Goal: Task Accomplishment & Management: Manage account settings

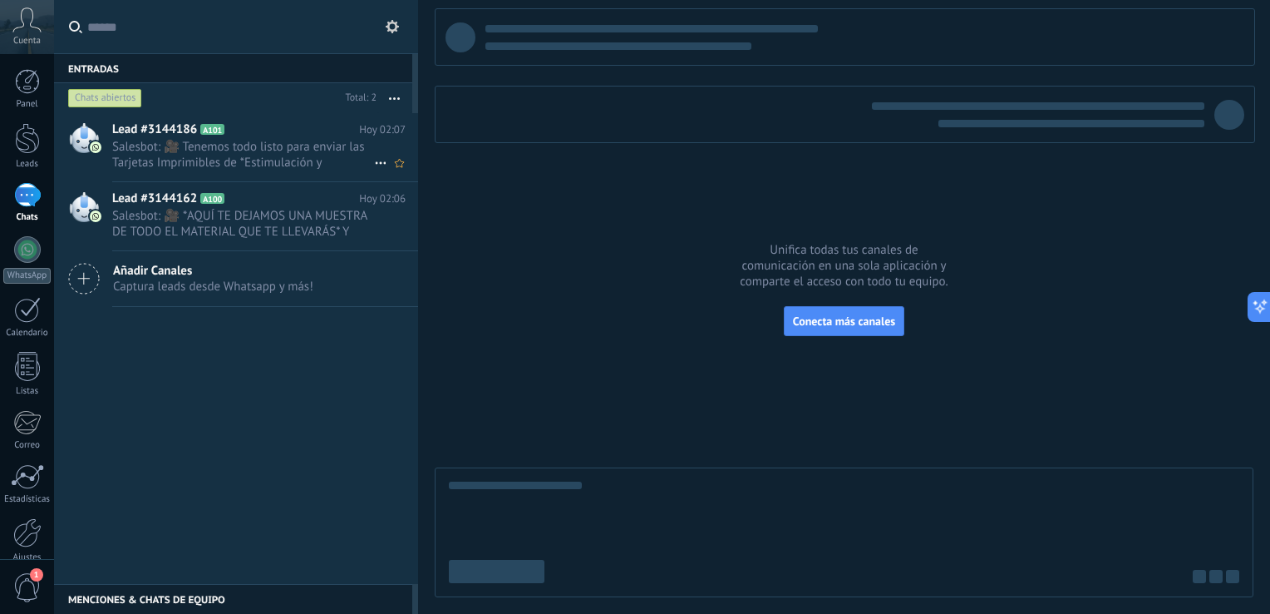
scroll to position [599, 0]
click at [35, 534] on div at bounding box center [27, 532] width 28 height 29
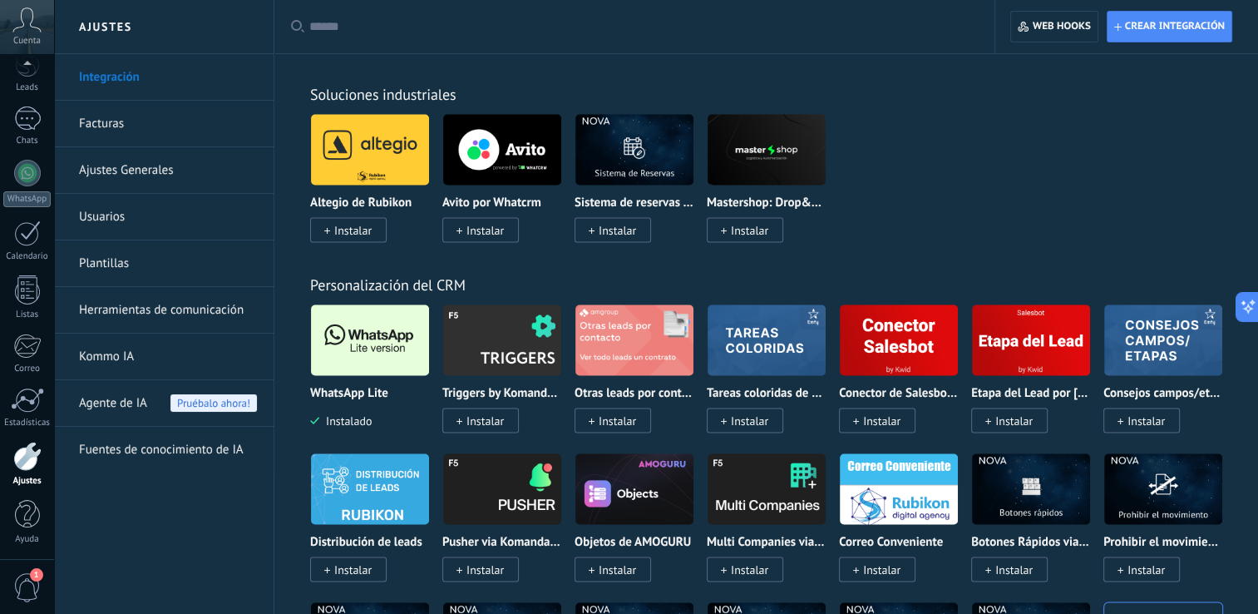
scroll to position [3242, 0]
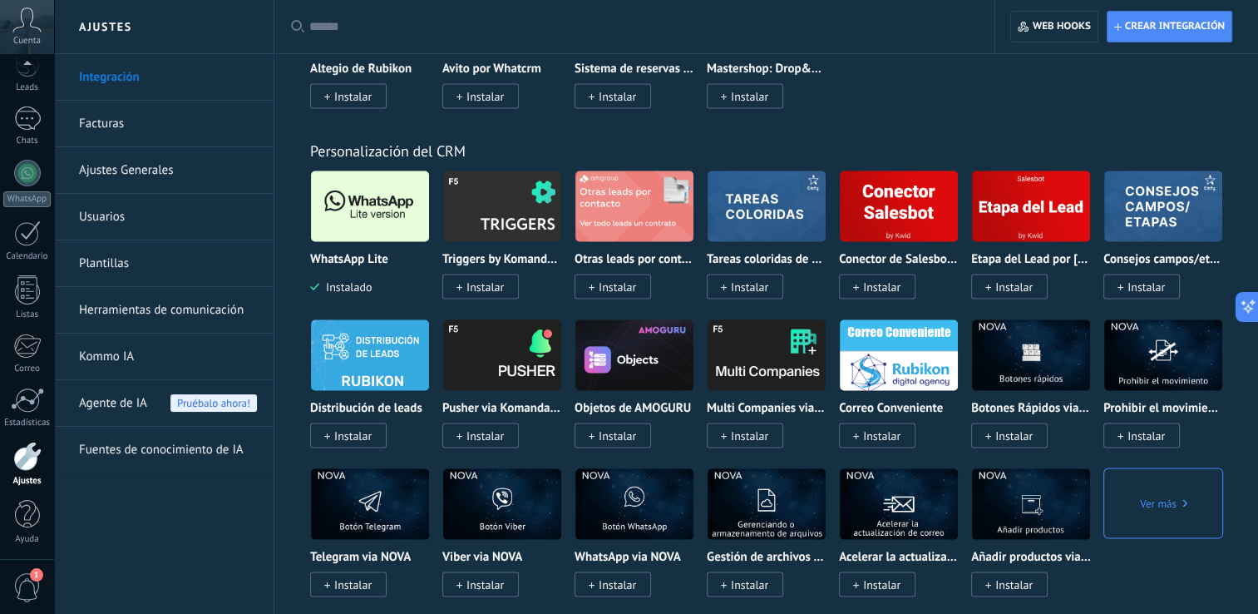
click at [163, 86] on link "Integración" at bounding box center [168, 77] width 178 height 47
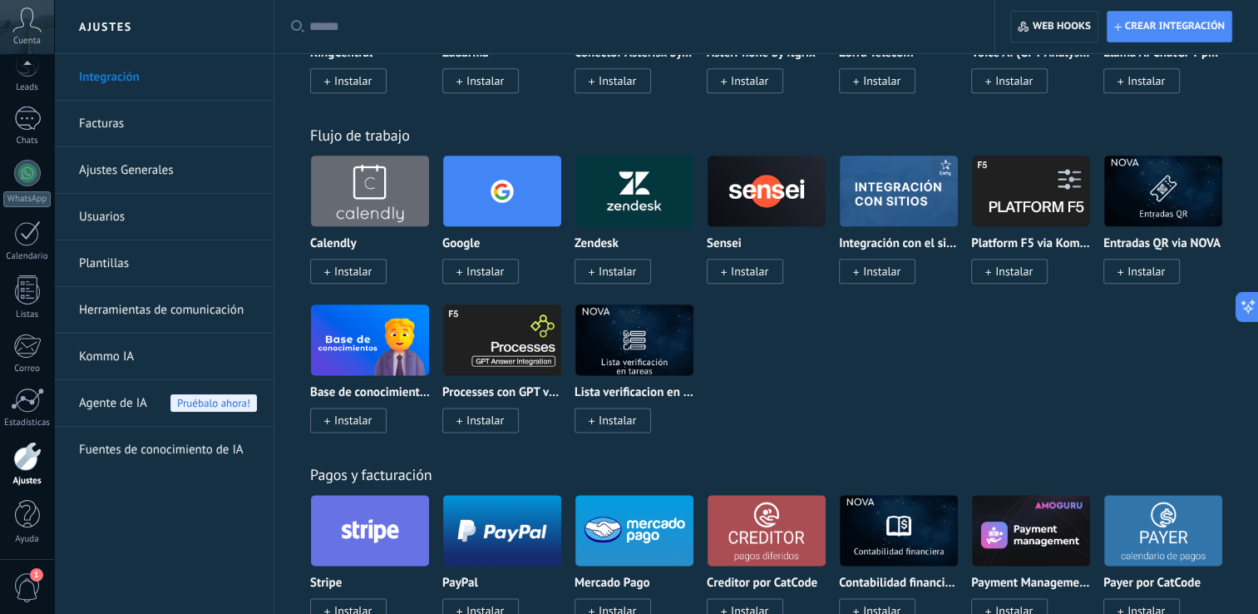
scroll to position [1912, 0]
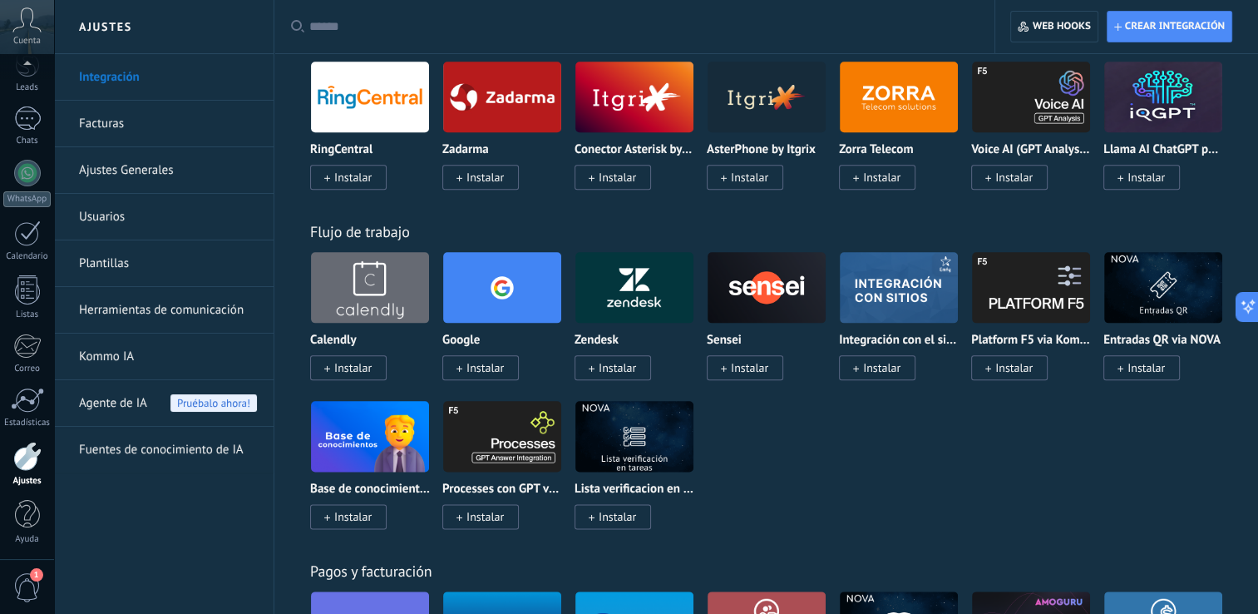
click at [175, 308] on link "Herramientas de comunicación" at bounding box center [168, 310] width 178 height 47
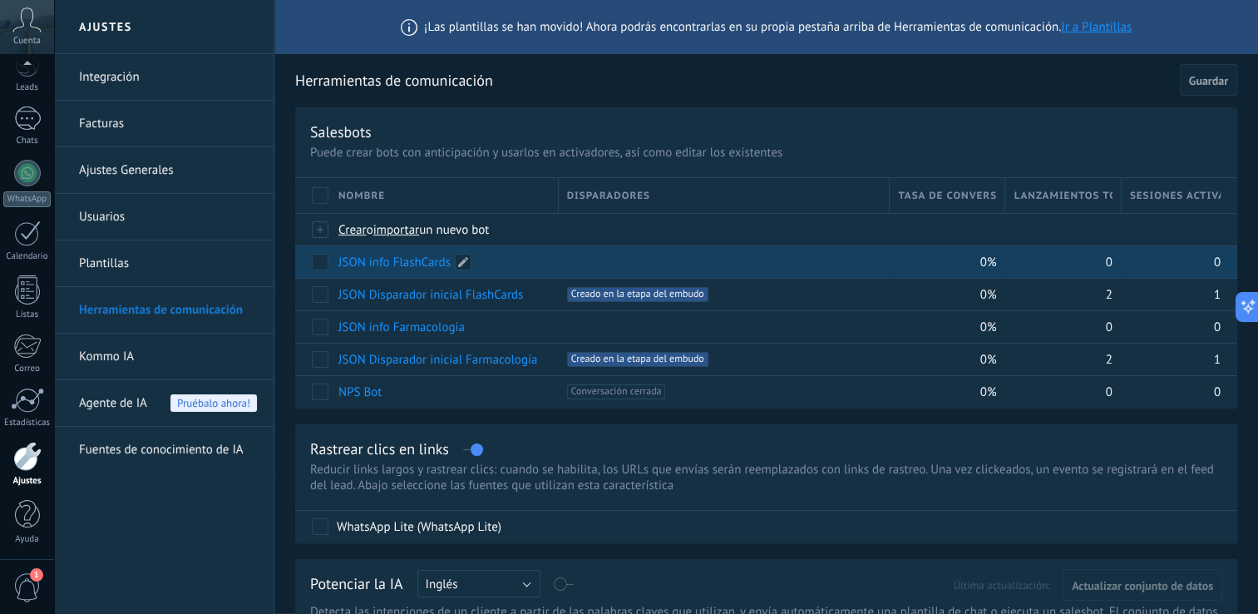
click at [392, 264] on link "JSON info FlashCards" at bounding box center [394, 262] width 112 height 16
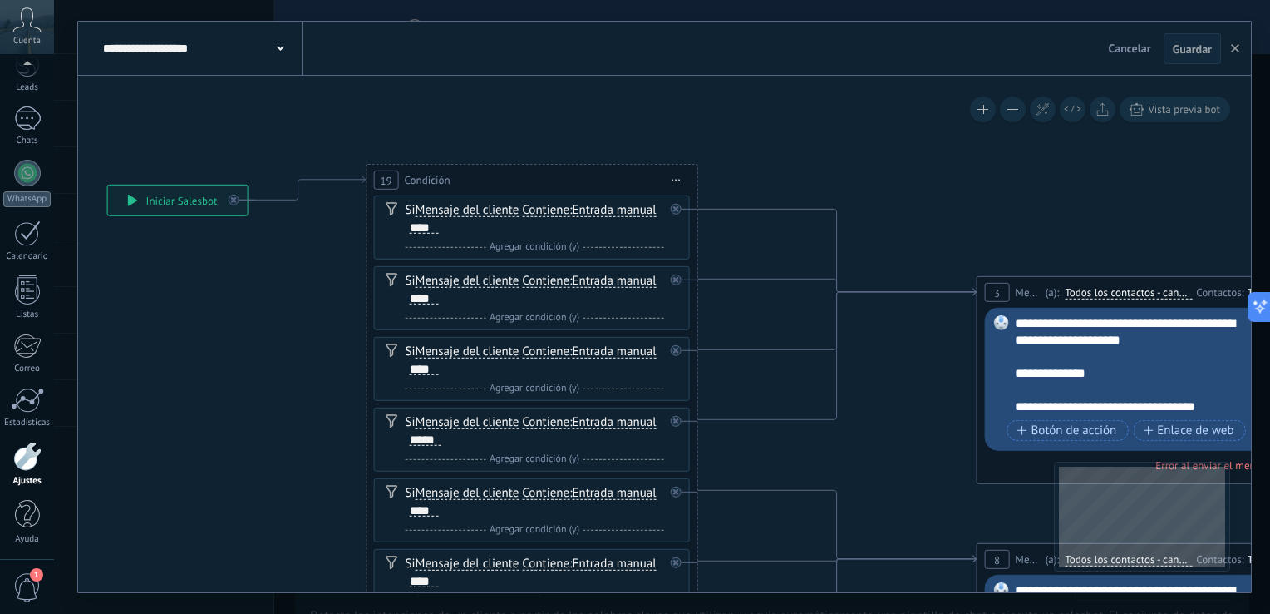
drag, startPoint x: 1136, startPoint y: 191, endPoint x: 362, endPoint y: 166, distance: 773.6
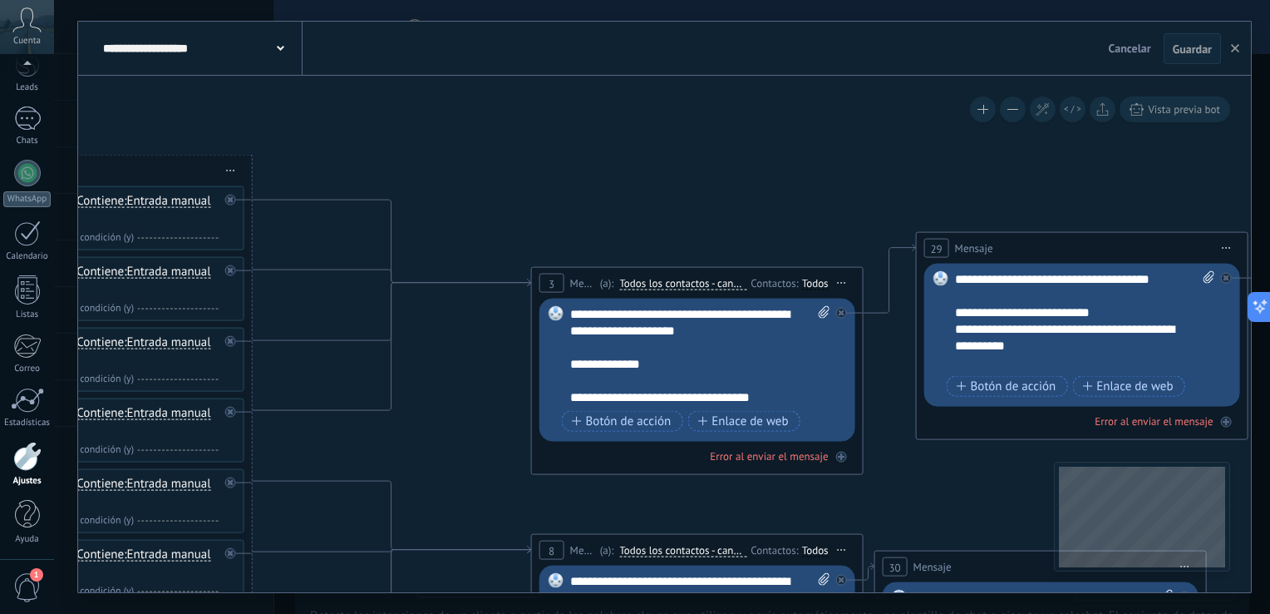
scroll to position [33, 0]
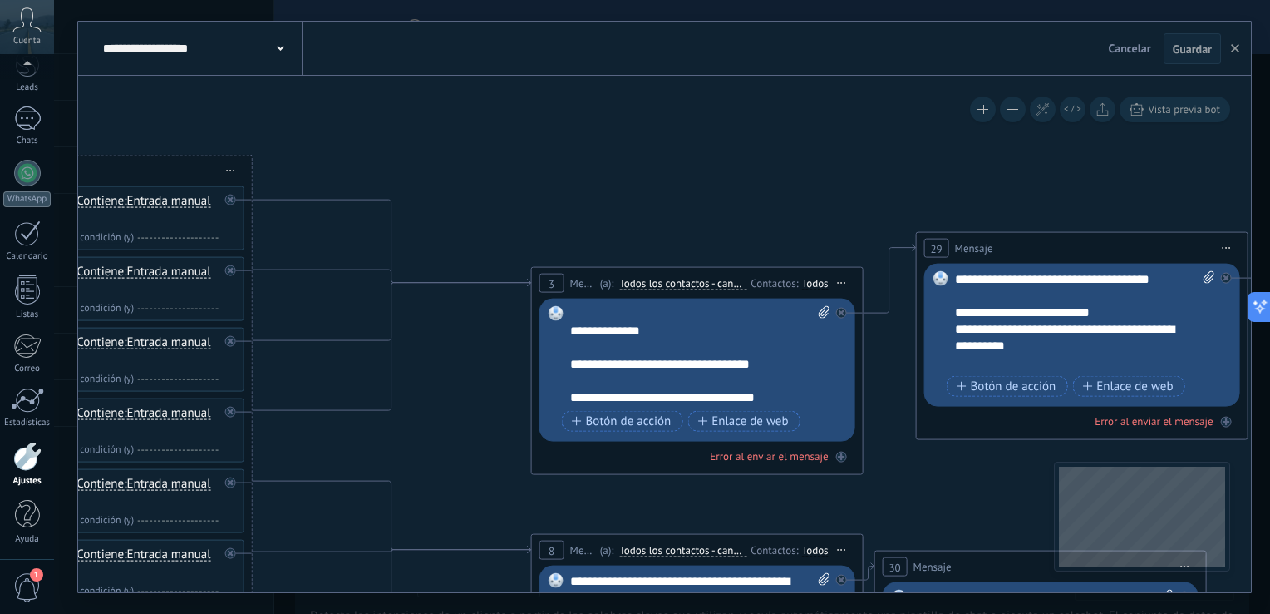
click at [701, 395] on div "**********" at bounding box center [700, 356] width 261 height 100
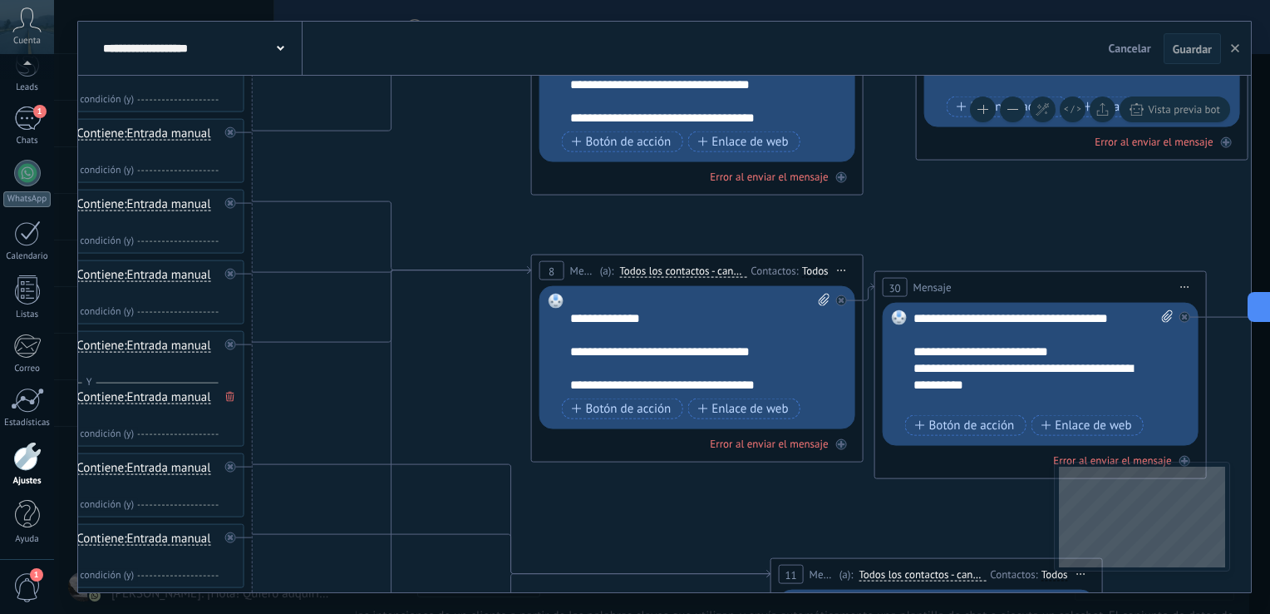
click at [696, 381] on div "**********" at bounding box center [700, 343] width 261 height 100
click at [698, 384] on div "**********" at bounding box center [700, 343] width 261 height 100
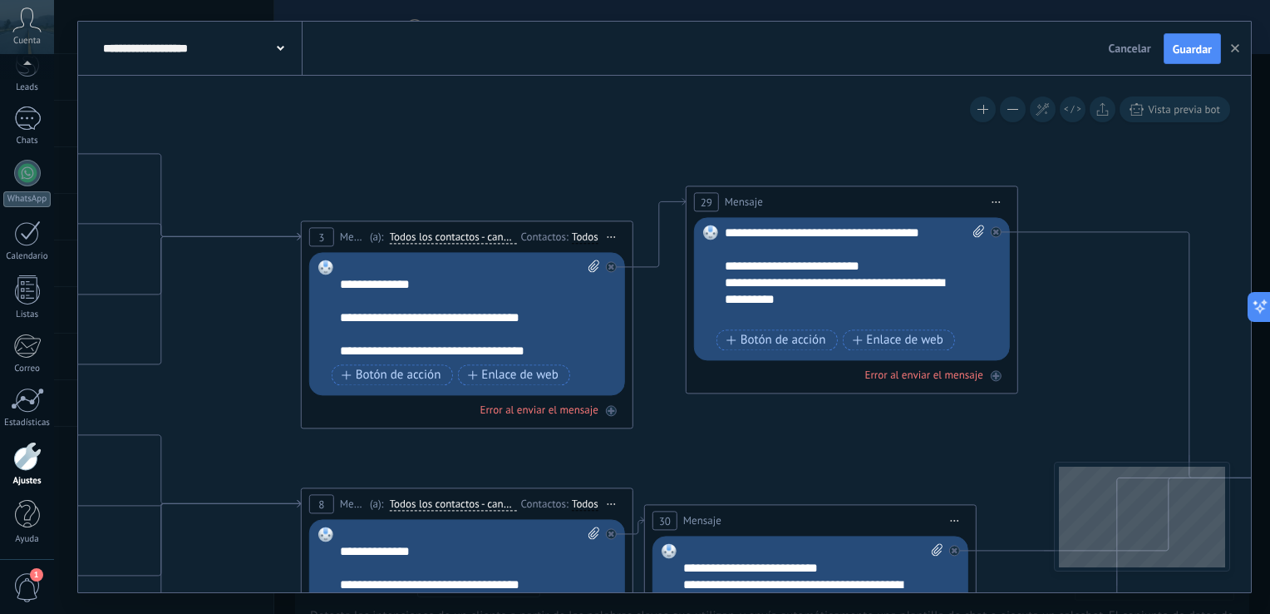
drag, startPoint x: 1084, startPoint y: 231, endPoint x: 855, endPoint y: 465, distance: 327.5
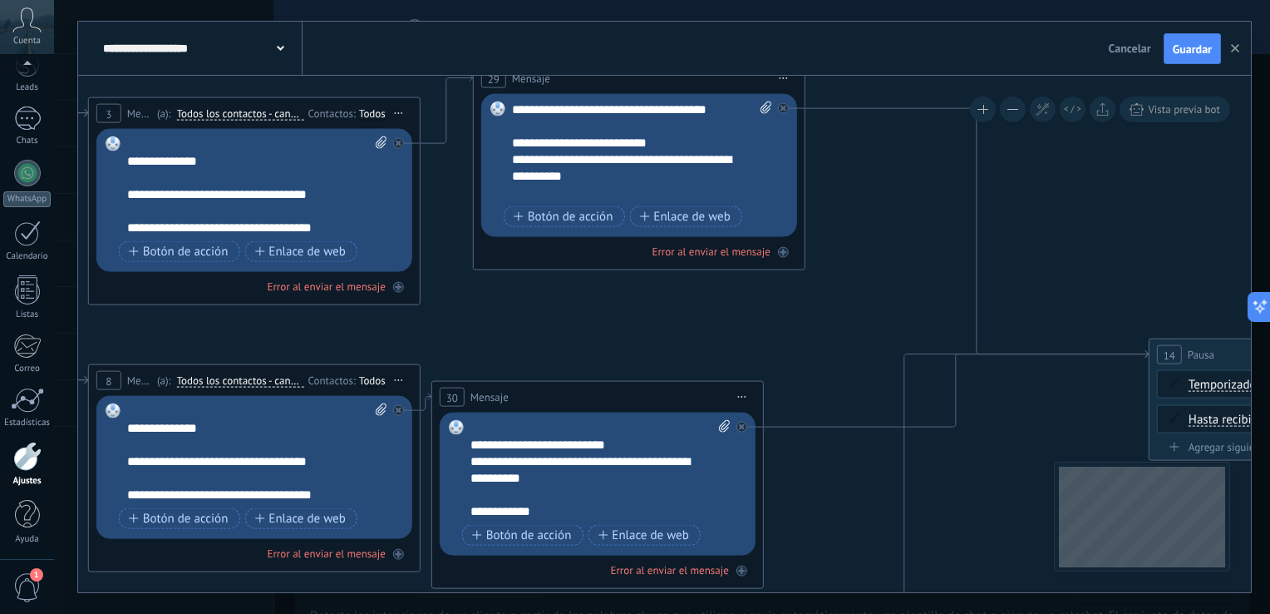
drag, startPoint x: 1073, startPoint y: 312, endPoint x: 857, endPoint y: 187, distance: 249.5
click at [857, 187] on icon at bounding box center [445, 563] width 3285 height 1989
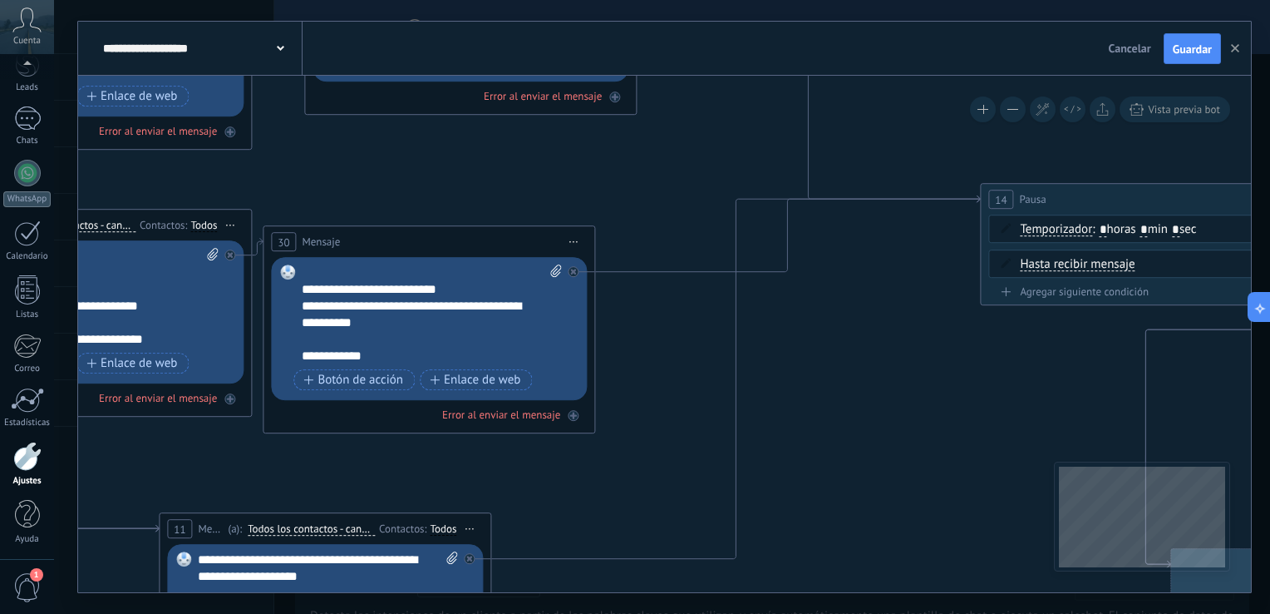
drag, startPoint x: 1035, startPoint y: 427, endPoint x: 857, endPoint y: 265, distance: 240.7
click at [857, 265] on icon at bounding box center [276, 409] width 3285 height 1989
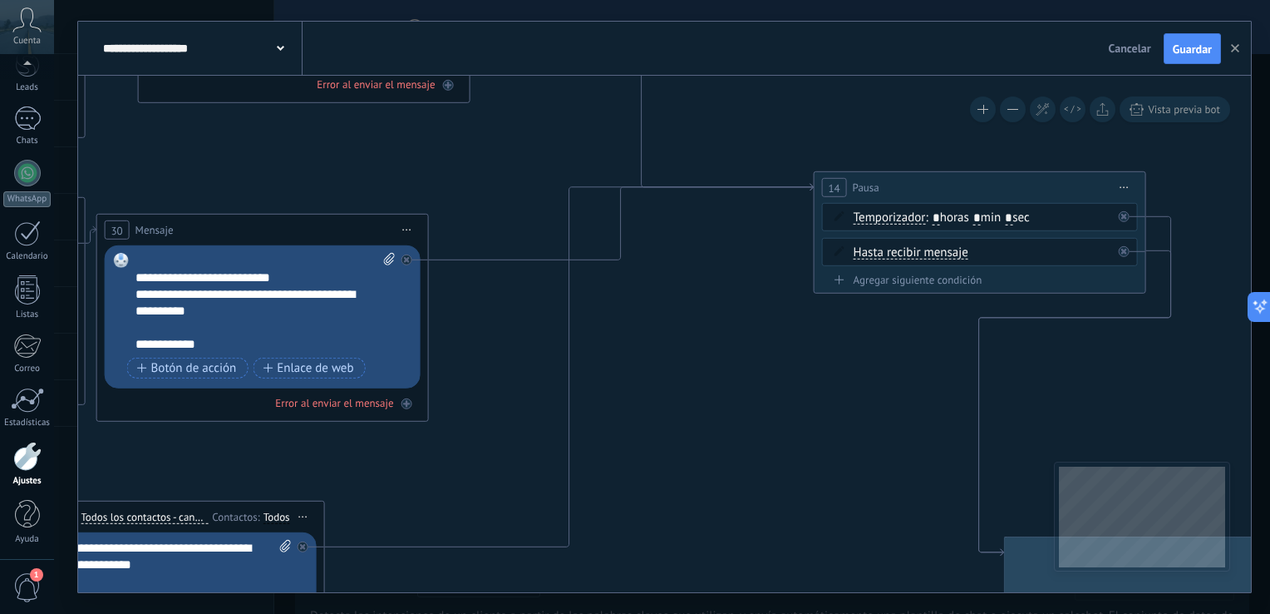
drag, startPoint x: 967, startPoint y: 371, endPoint x: 729, endPoint y: 377, distance: 237.9
click at [729, 377] on icon at bounding box center [110, 396] width 3285 height 1989
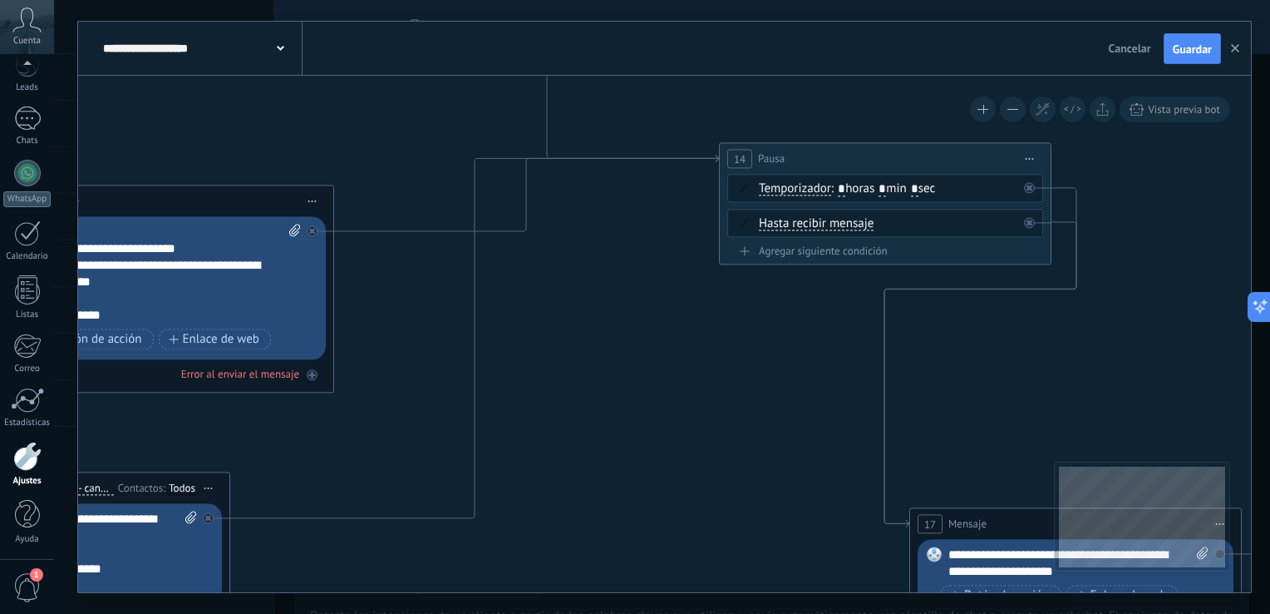
drag, startPoint x: 788, startPoint y: 397, endPoint x: 732, endPoint y: 277, distance: 133.1
click at [732, 278] on icon at bounding box center [87, 304] width 3429 height 1860
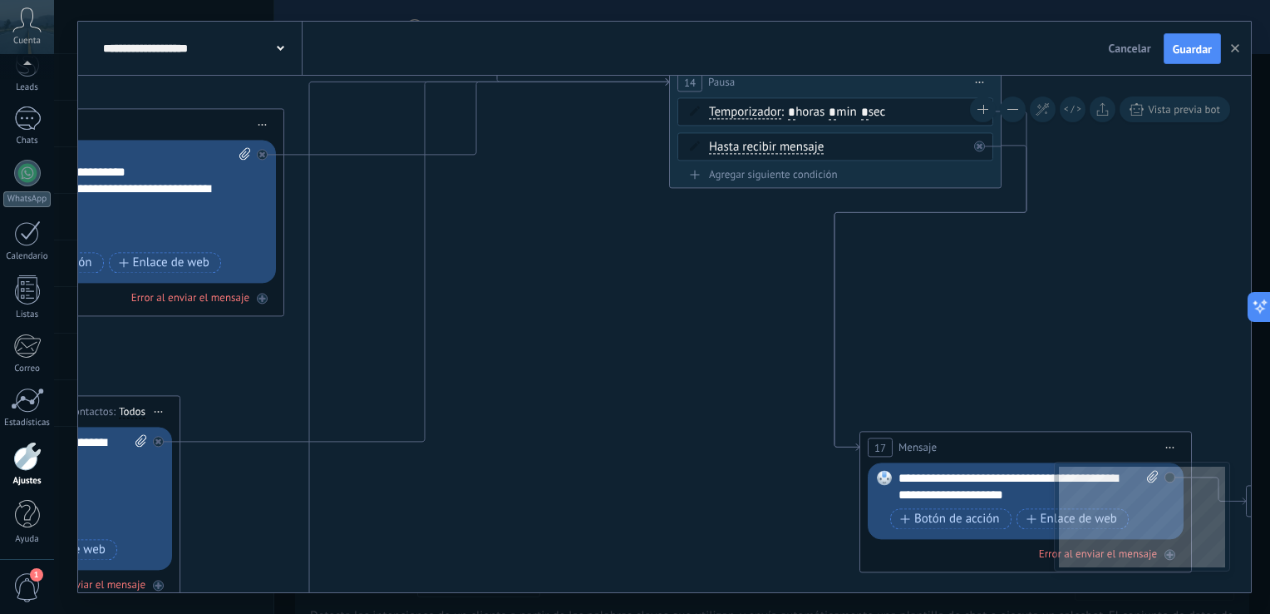
drag, startPoint x: 707, startPoint y: 356, endPoint x: 677, endPoint y: 255, distance: 105.0
click at [677, 255] on icon at bounding box center [37, 330] width 3429 height 2067
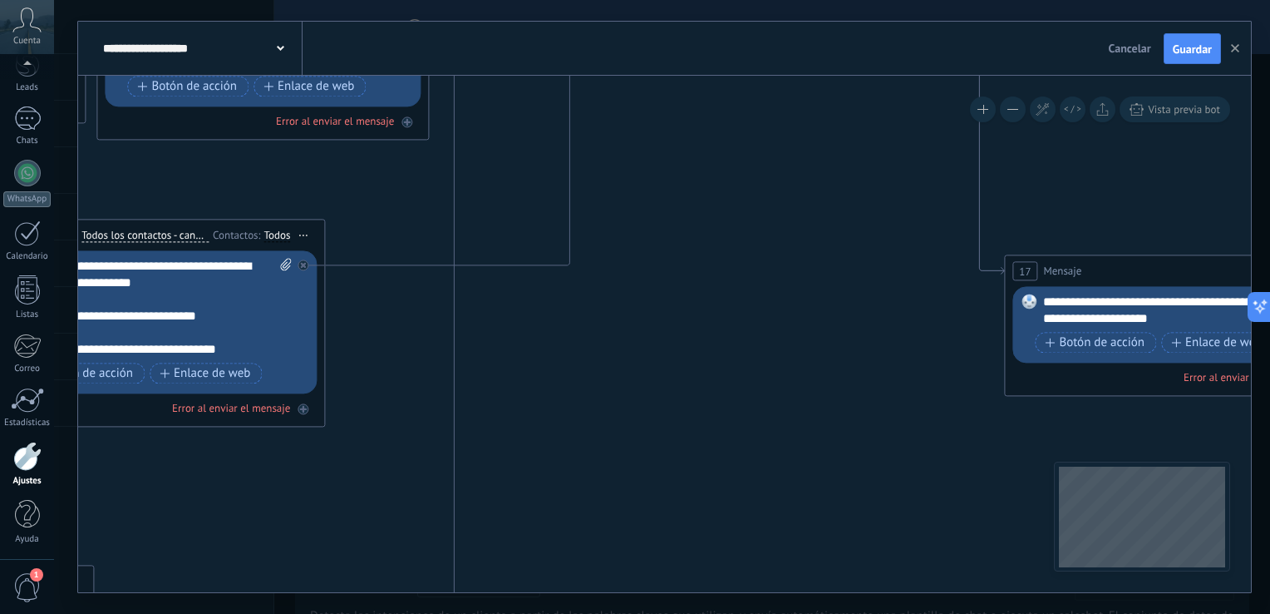
drag, startPoint x: 669, startPoint y: 268, endPoint x: 888, endPoint y: 228, distance: 222.3
click at [911, 218] on icon at bounding box center [182, 154] width 3429 height 2067
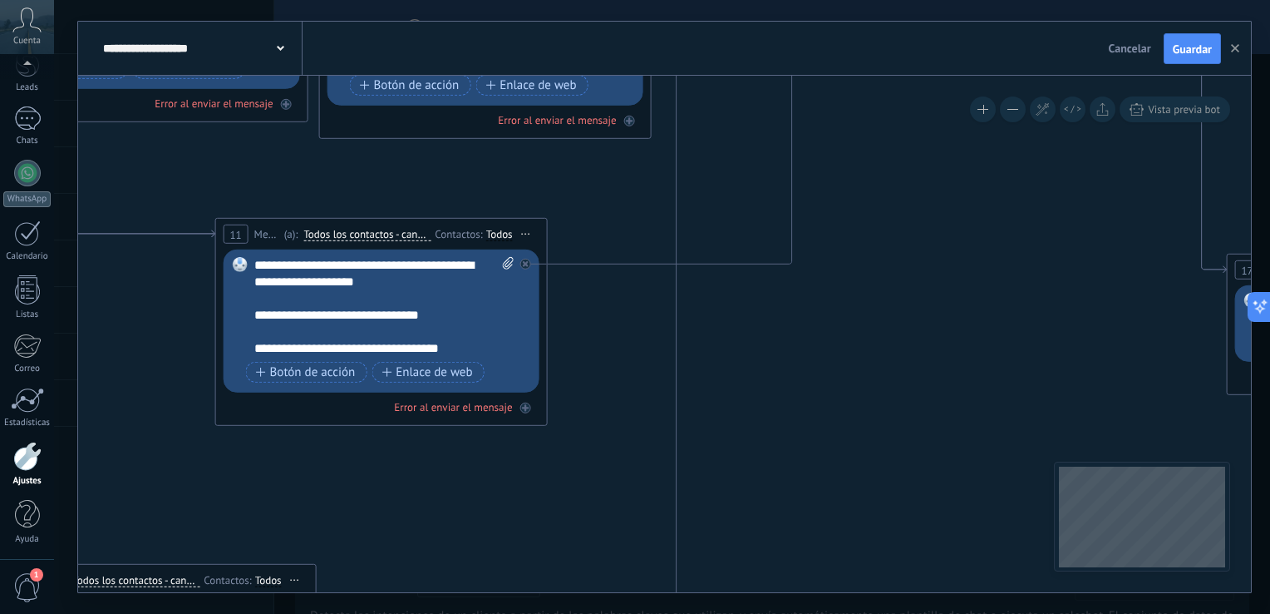
drag, startPoint x: 815, startPoint y: 262, endPoint x: 1005, endPoint y: 274, distance: 190.8
click at [1005, 274] on icon at bounding box center [405, 153] width 3429 height 2067
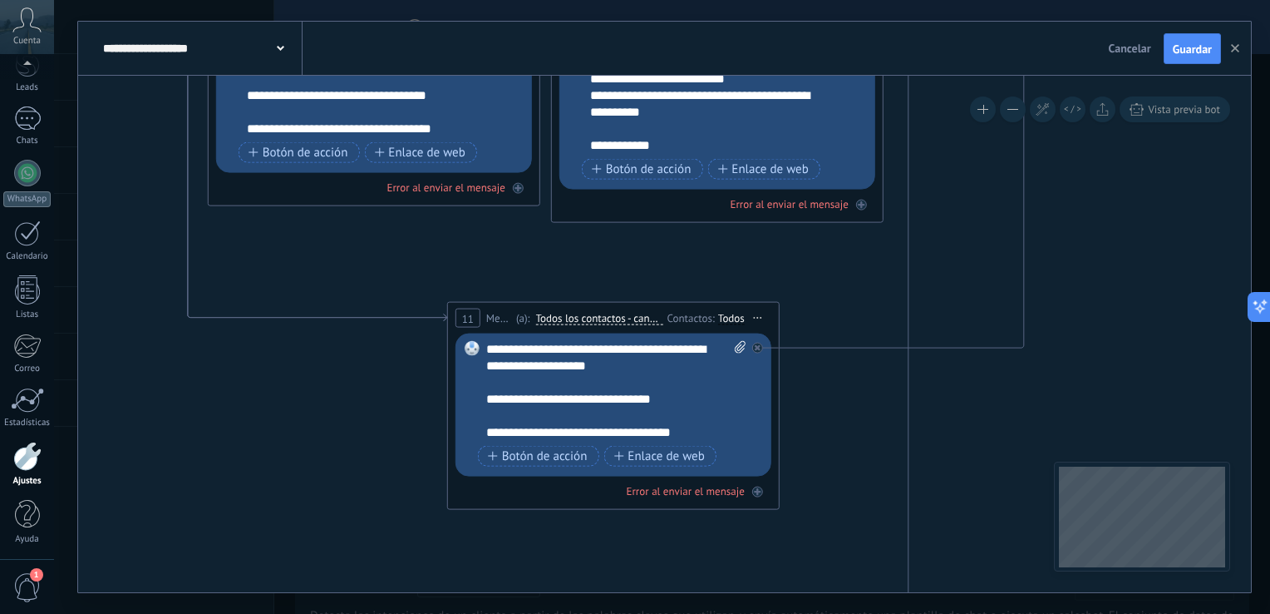
drag, startPoint x: 785, startPoint y: 429, endPoint x: 1011, endPoint y: 218, distance: 309.4
click at [1010, 221] on icon at bounding box center [637, 237] width 3429 height 2067
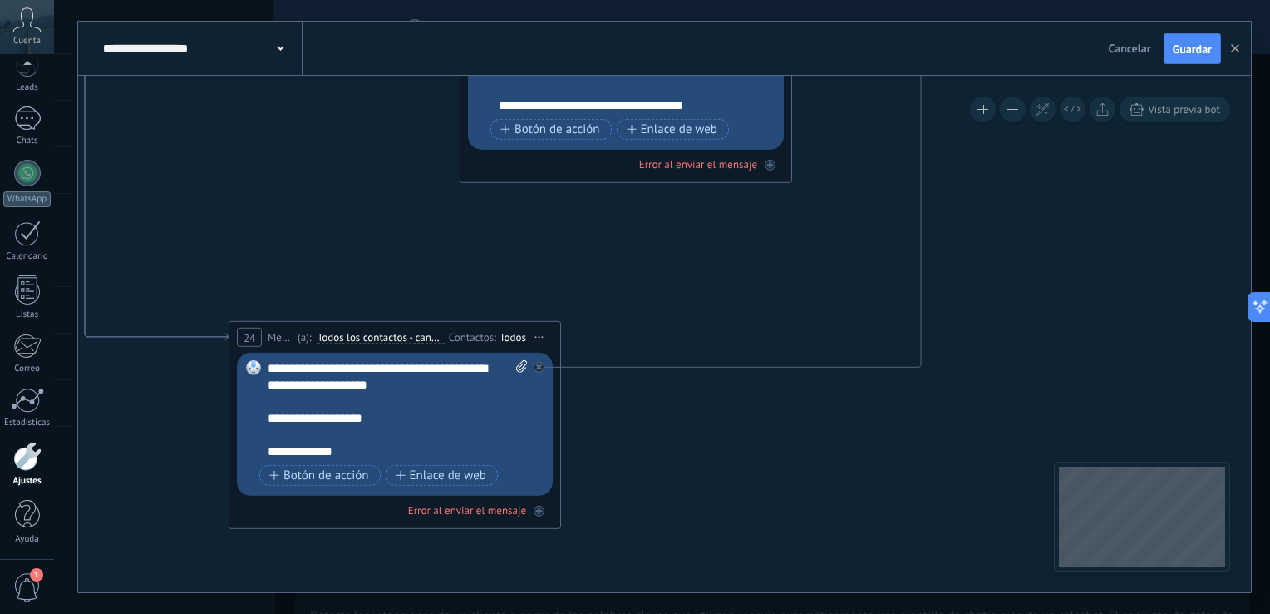
drag, startPoint x: 940, startPoint y: 407, endPoint x: 908, endPoint y: 248, distance: 162.9
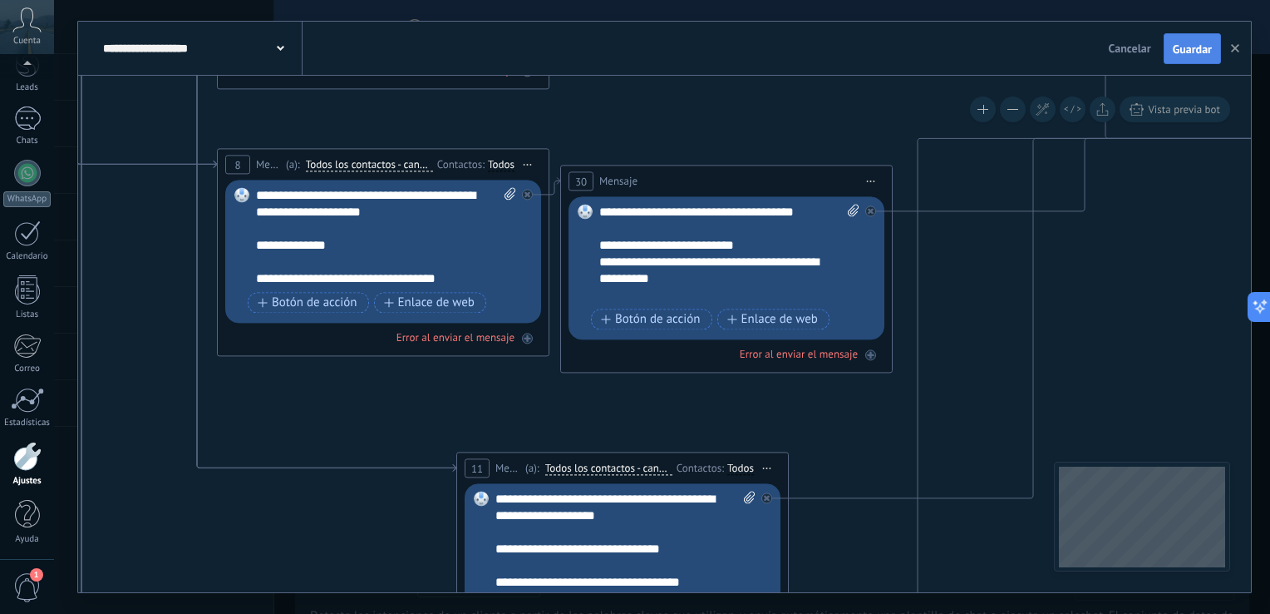
click at [1185, 40] on button "Guardar" at bounding box center [1192, 49] width 57 height 32
click at [1238, 45] on use "button" at bounding box center [1235, 48] width 8 height 8
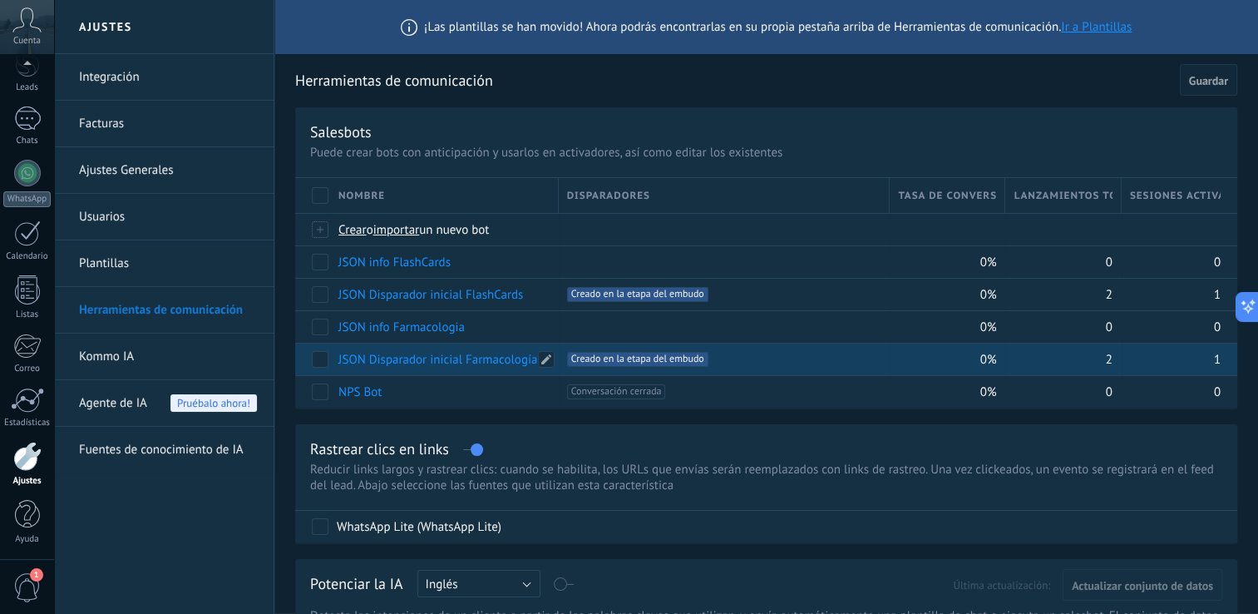
click at [459, 348] on div "JSON Disparador inicial Farmacología" at bounding box center [440, 359] width 220 height 32
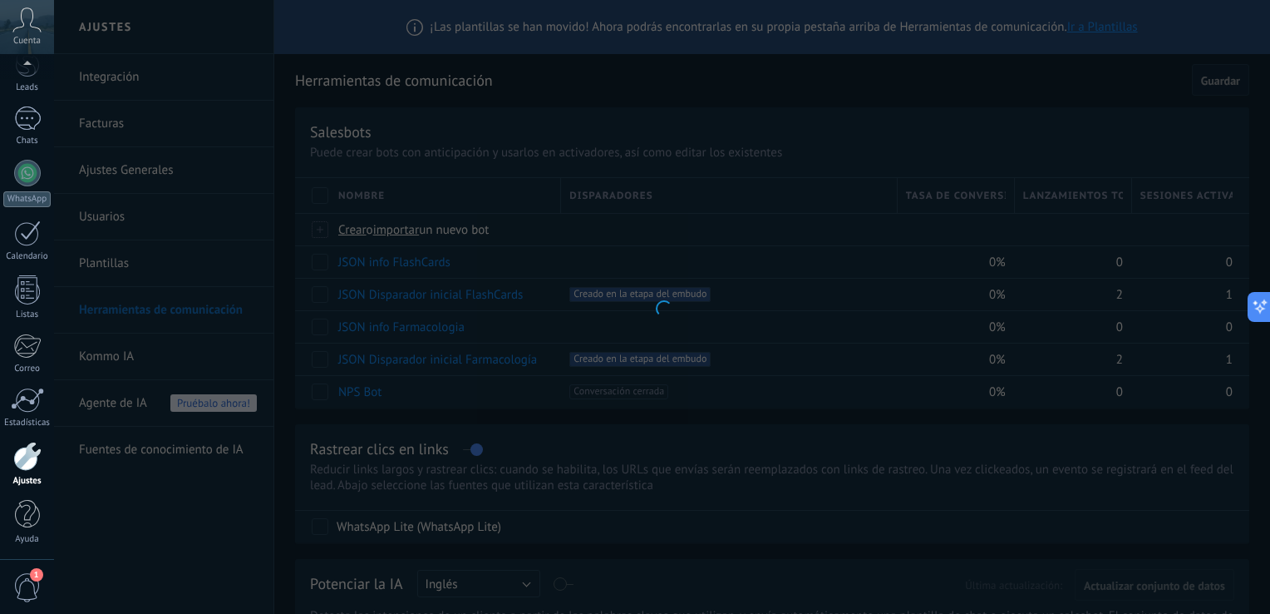
click at [459, 355] on div at bounding box center [662, 307] width 1216 height 614
type input "**********"
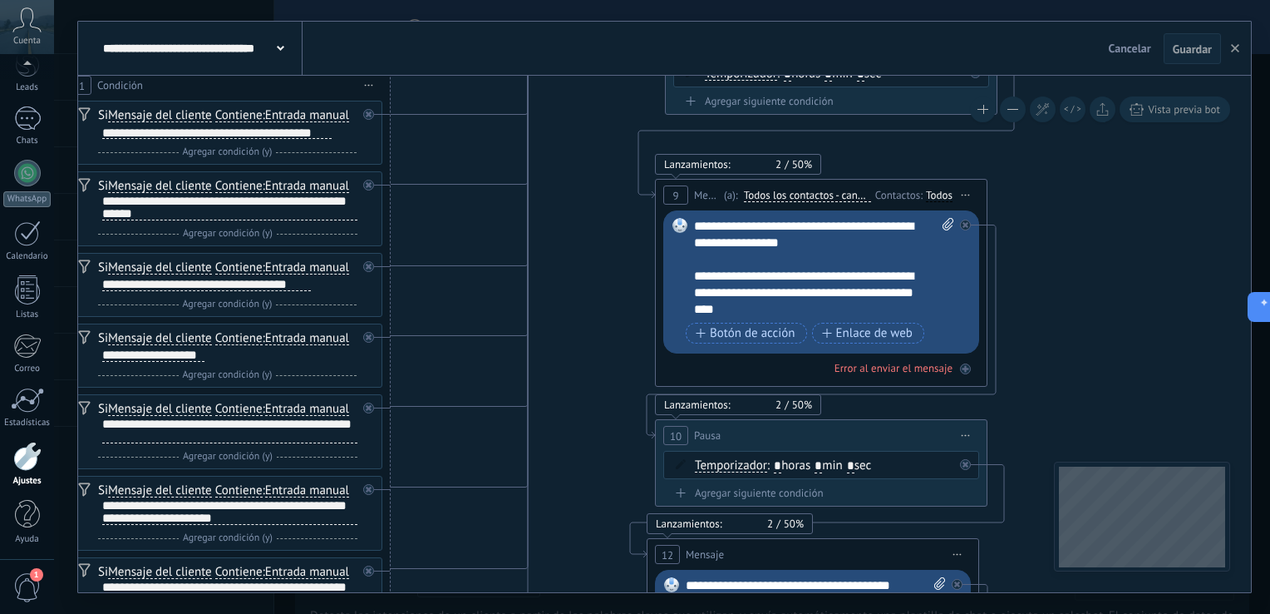
drag, startPoint x: 866, startPoint y: 336, endPoint x: 540, endPoint y: 223, distance: 345.0
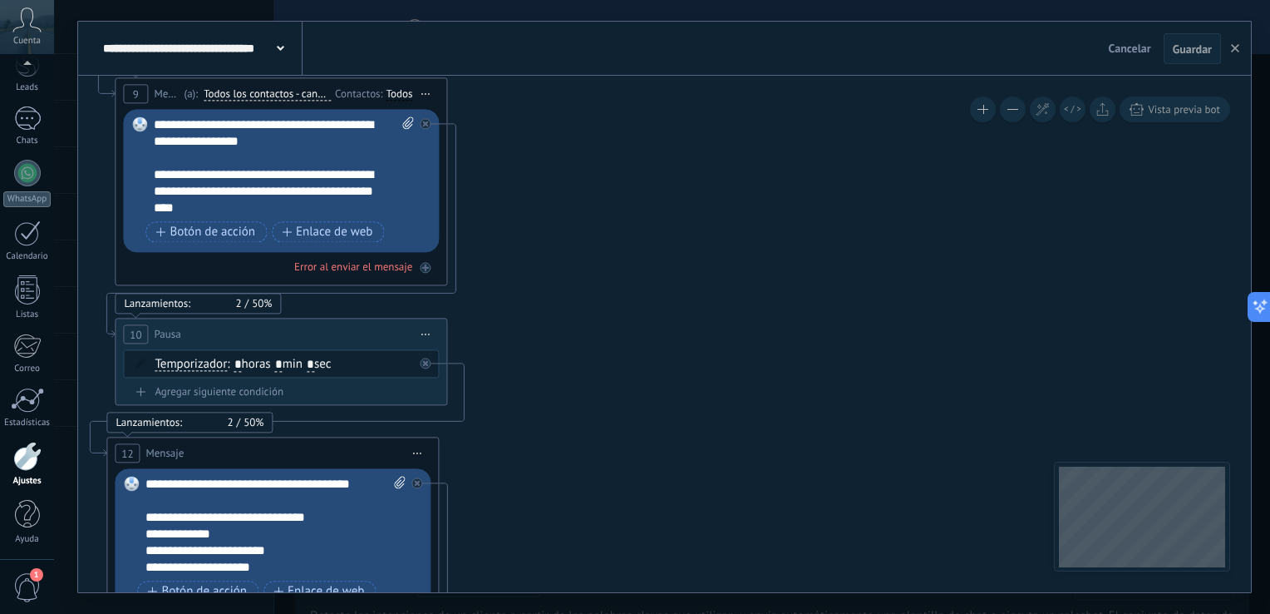
drag, startPoint x: 1067, startPoint y: 299, endPoint x: 525, endPoint y: 197, distance: 550.8
drag, startPoint x: 655, startPoint y: 360, endPoint x: 622, endPoint y: 155, distance: 208.0
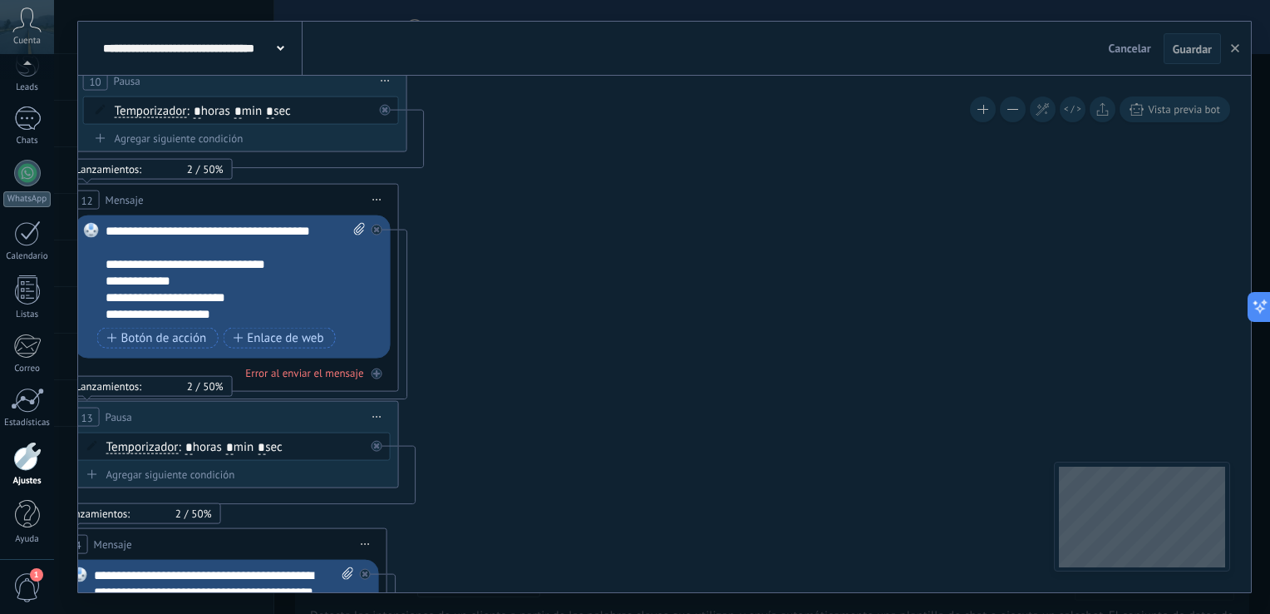
drag, startPoint x: 673, startPoint y: 316, endPoint x: 614, endPoint y: 186, distance: 142.5
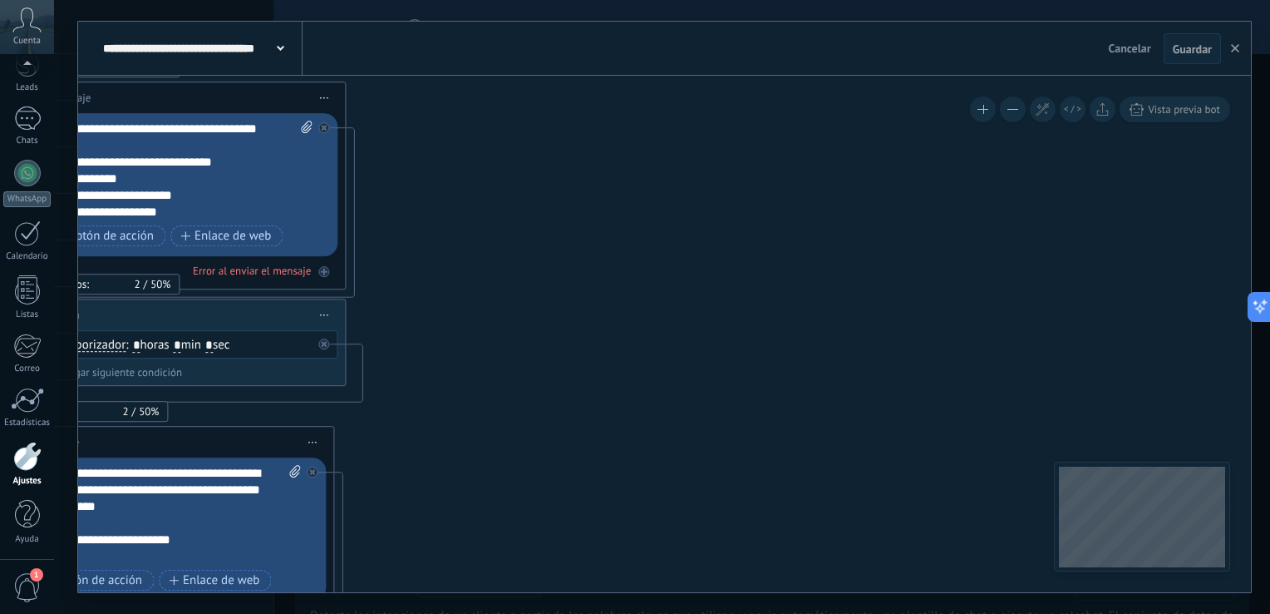
drag, startPoint x: 645, startPoint y: 251, endPoint x: 682, endPoint y: 208, distance: 56.6
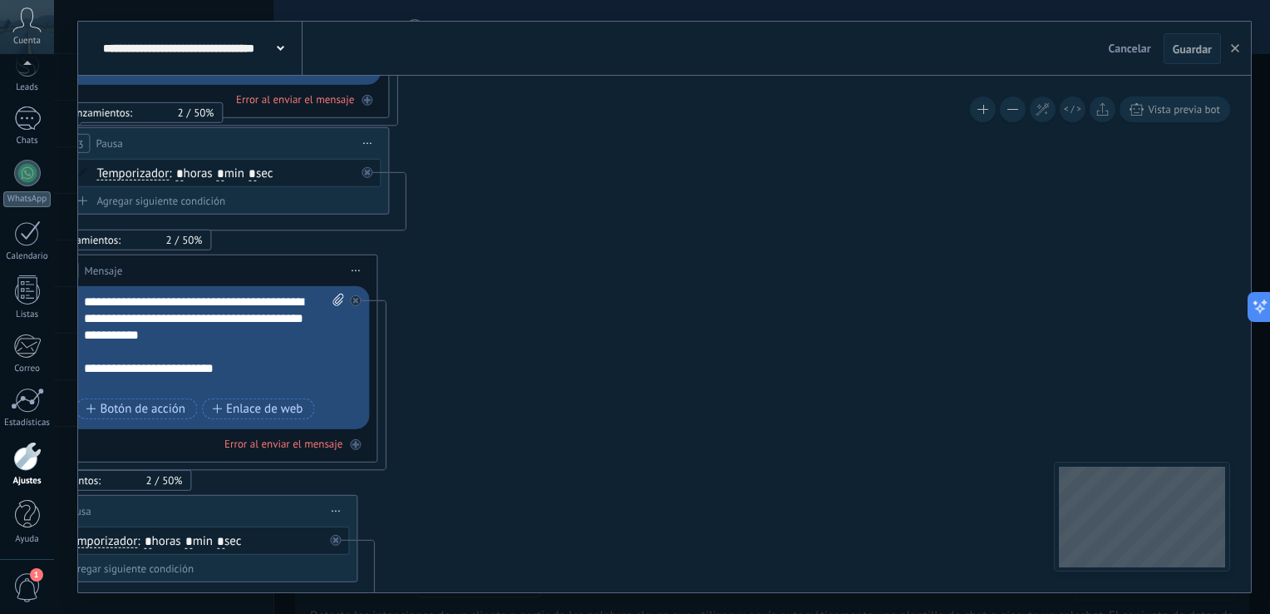
drag, startPoint x: 736, startPoint y: 248, endPoint x: 762, endPoint y: 198, distance: 56.1
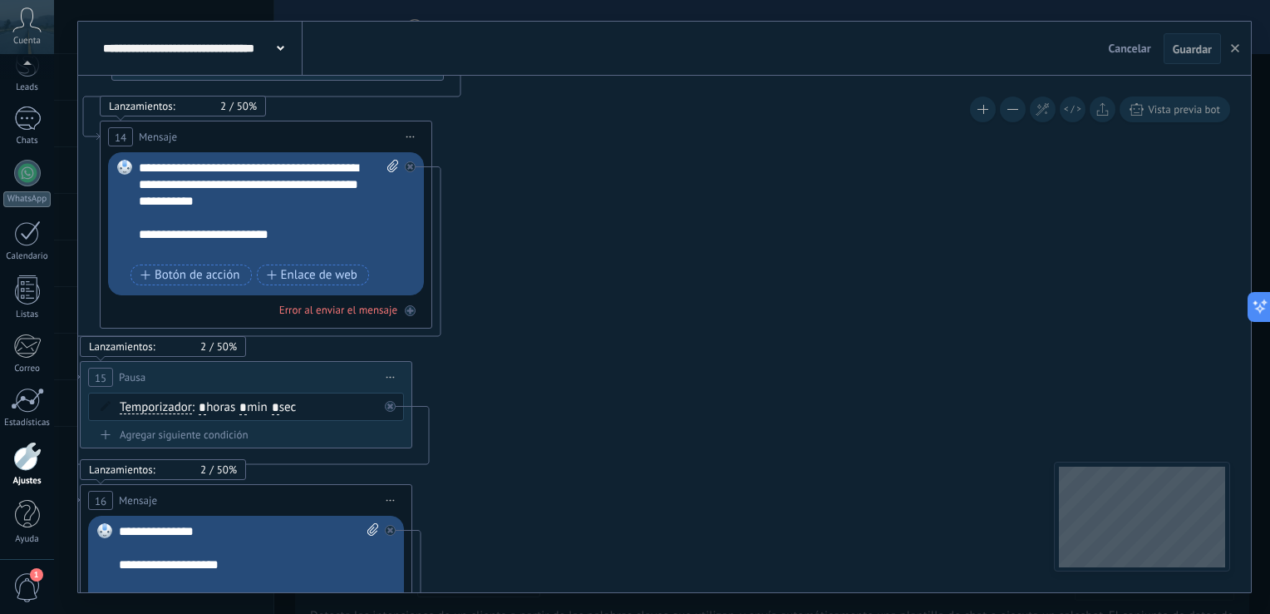
drag, startPoint x: 753, startPoint y: 311, endPoint x: 785, endPoint y: 222, distance: 94.4
click at [786, 218] on icon at bounding box center [547, 504] width 3420 height 3309
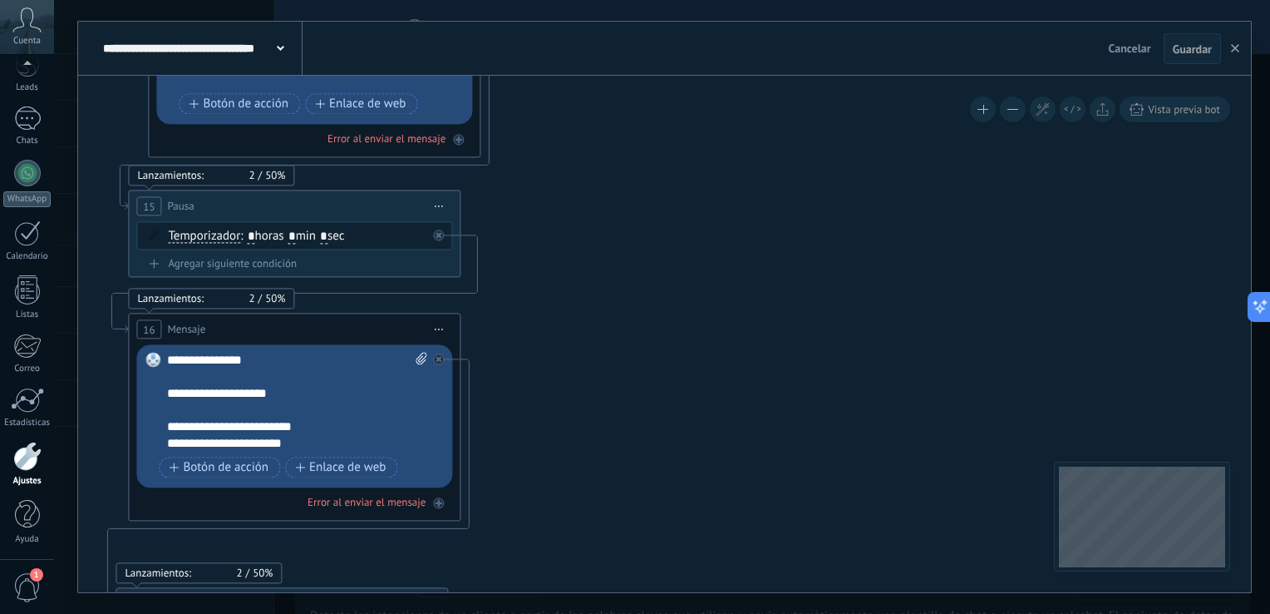
drag, startPoint x: 772, startPoint y: 208, endPoint x: 778, endPoint y: 317, distance: 109.1
click at [772, 207] on icon at bounding box center [595, 334] width 3420 height 3309
drag, startPoint x: 778, startPoint y: 317, endPoint x: 742, endPoint y: 132, distance: 188.2
click at [743, 131] on icon at bounding box center [595, 332] width 3420 height 3309
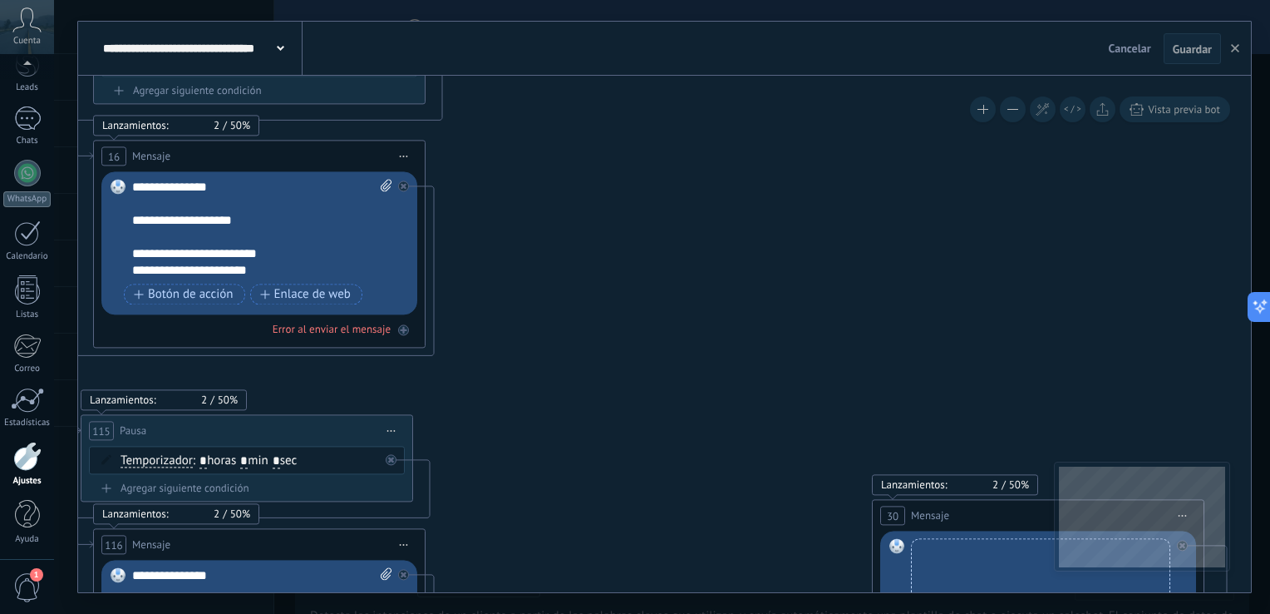
drag, startPoint x: 735, startPoint y: 194, endPoint x: 675, endPoint y: 63, distance: 143.6
click at [675, 63] on div "**********" at bounding box center [664, 307] width 1173 height 570
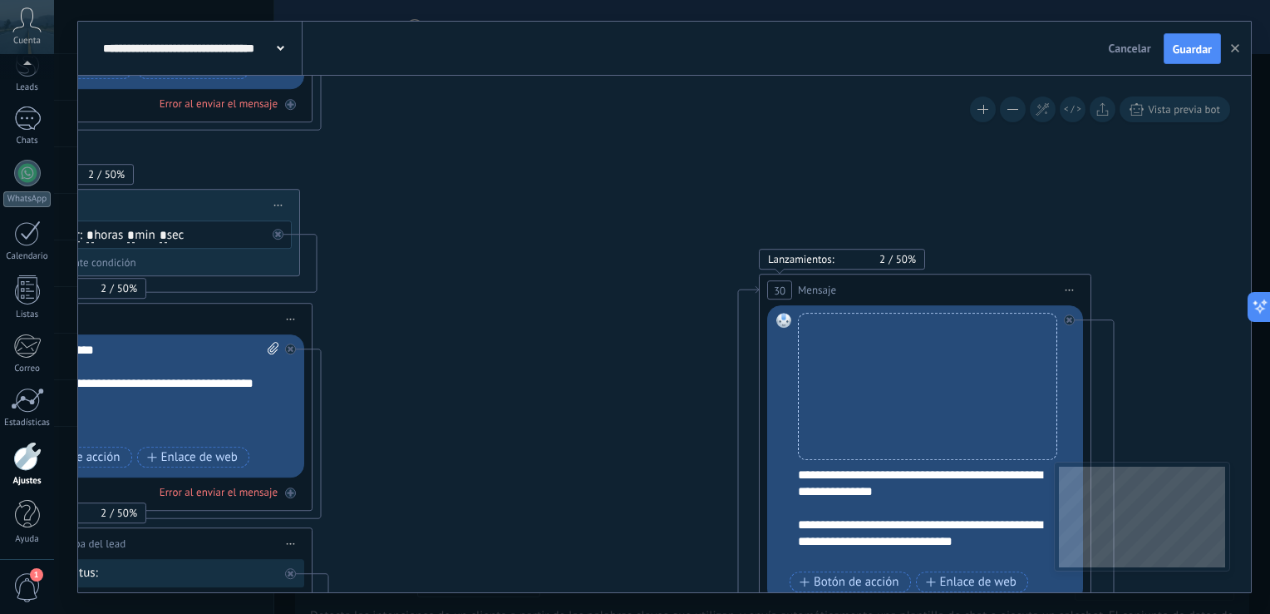
drag, startPoint x: 701, startPoint y: 211, endPoint x: 655, endPoint y: 130, distance: 93.4
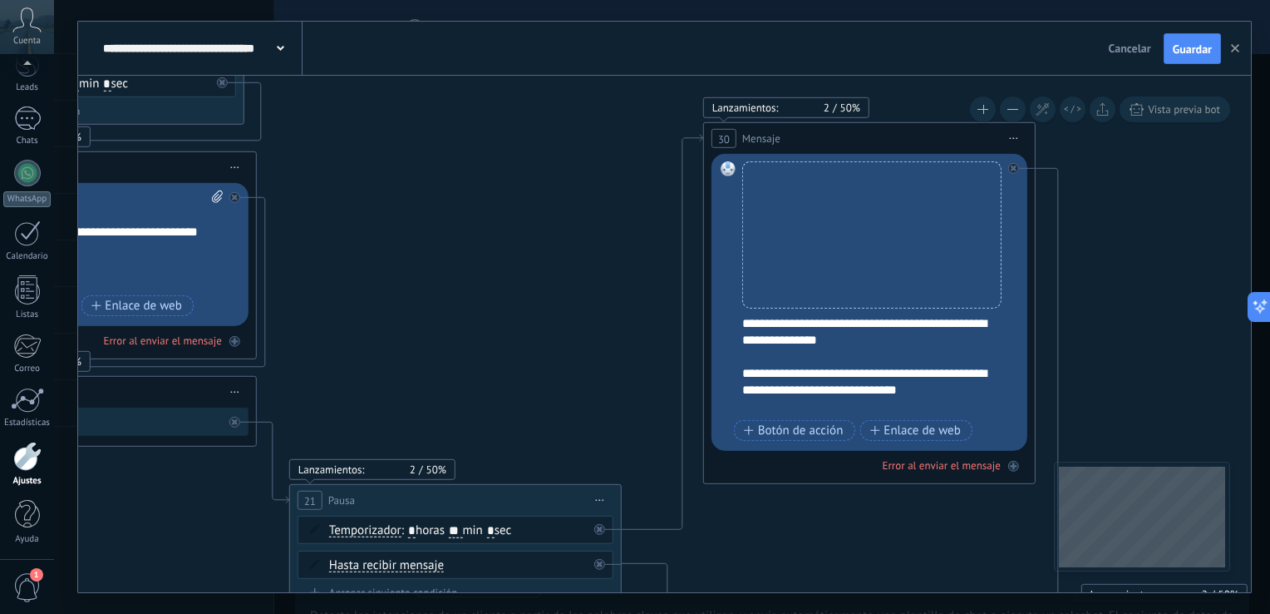
drag, startPoint x: 594, startPoint y: 291, endPoint x: 579, endPoint y: 198, distance: 94.4
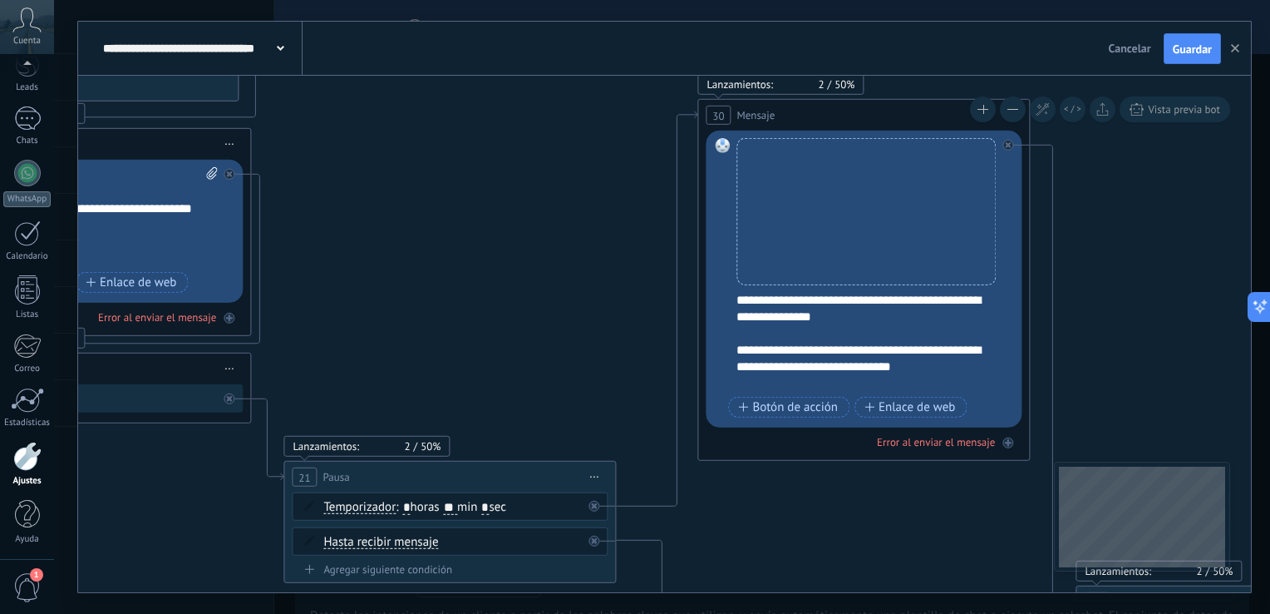
click at [742, 344] on div "**********" at bounding box center [875, 342] width 277 height 100
click at [1187, 43] on span "Guardar" at bounding box center [1192, 49] width 39 height 12
click at [1233, 52] on use "button" at bounding box center [1235, 48] width 8 height 8
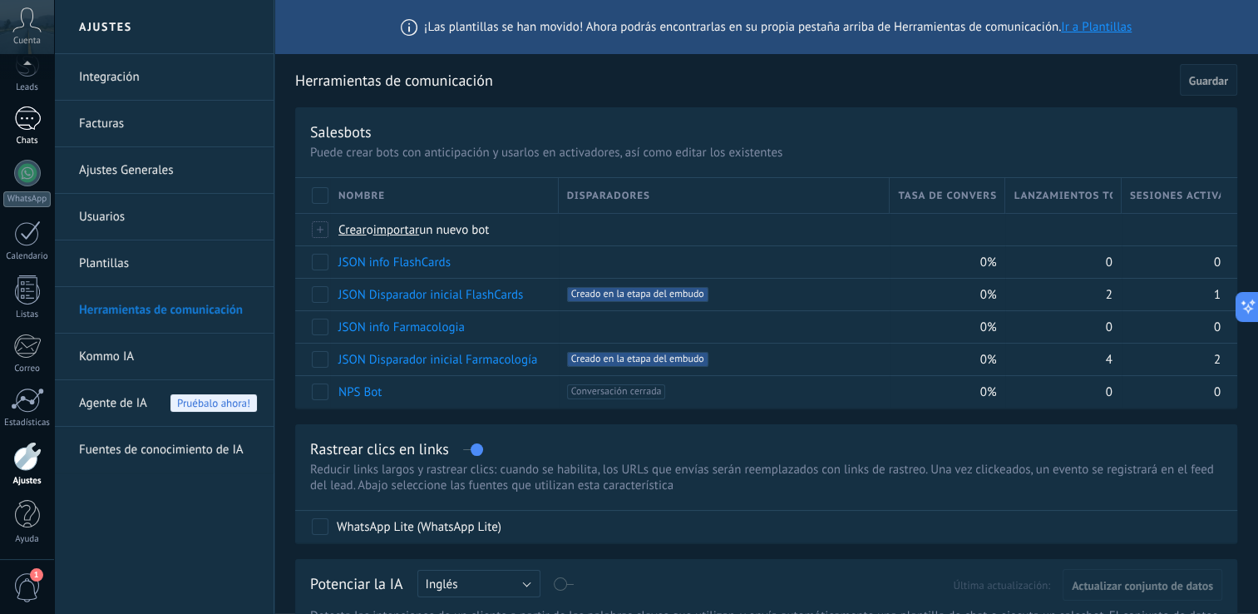
click at [22, 126] on div "1" at bounding box center [27, 118] width 27 height 24
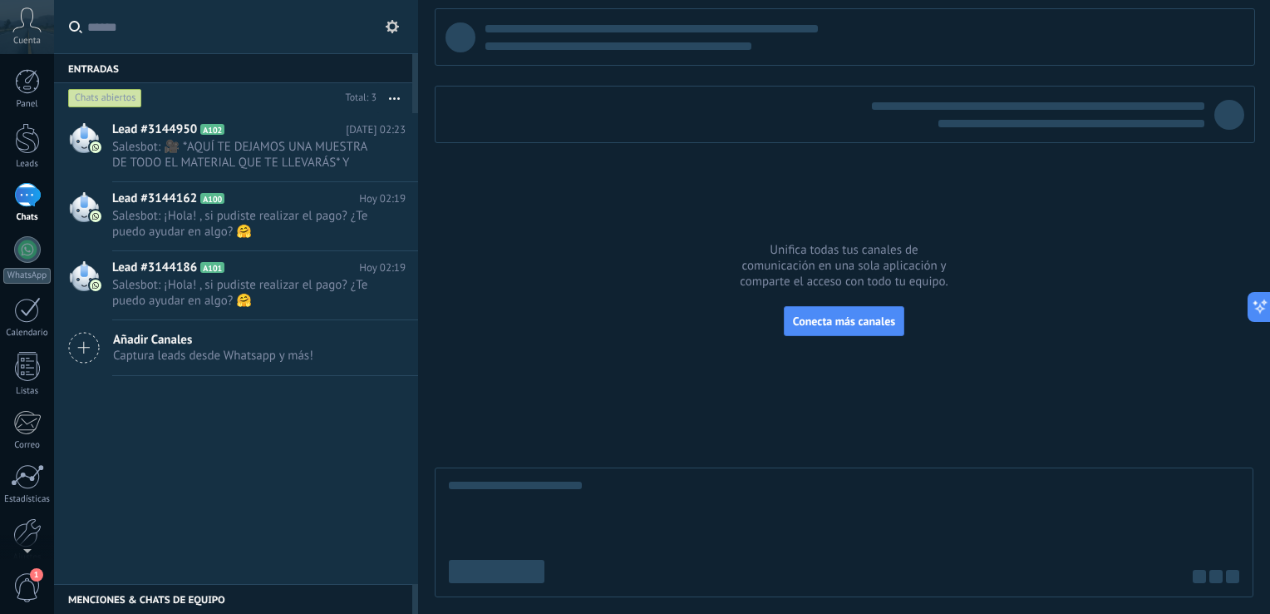
click at [382, 23] on button at bounding box center [392, 27] width 20 height 20
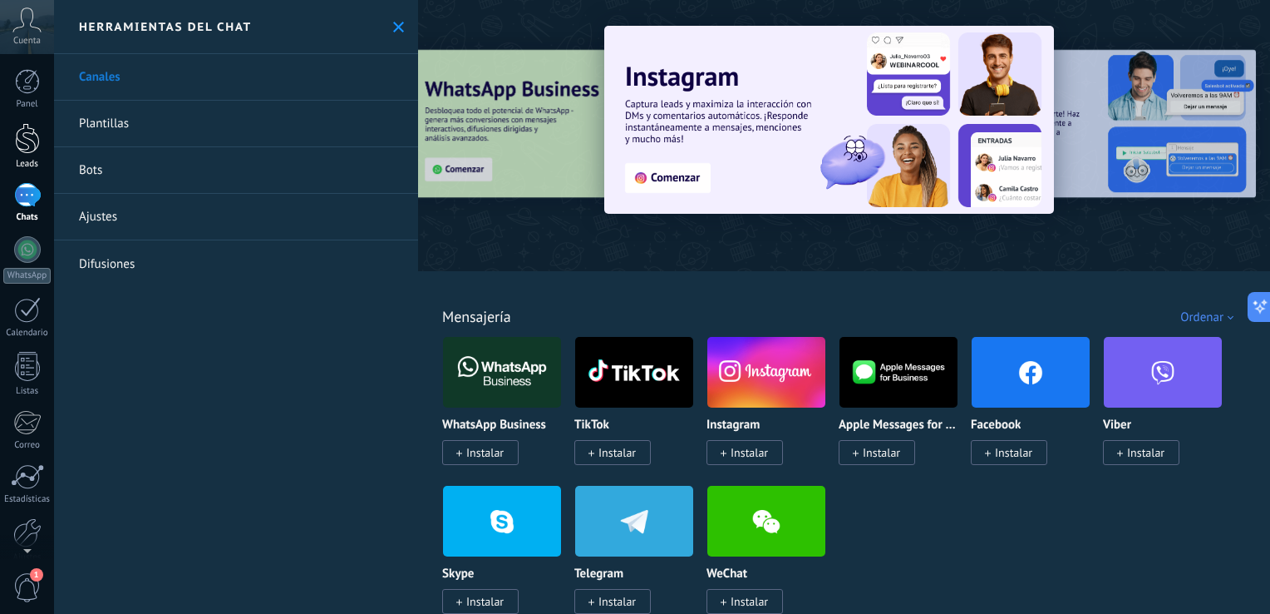
click at [30, 134] on div at bounding box center [27, 138] width 25 height 31
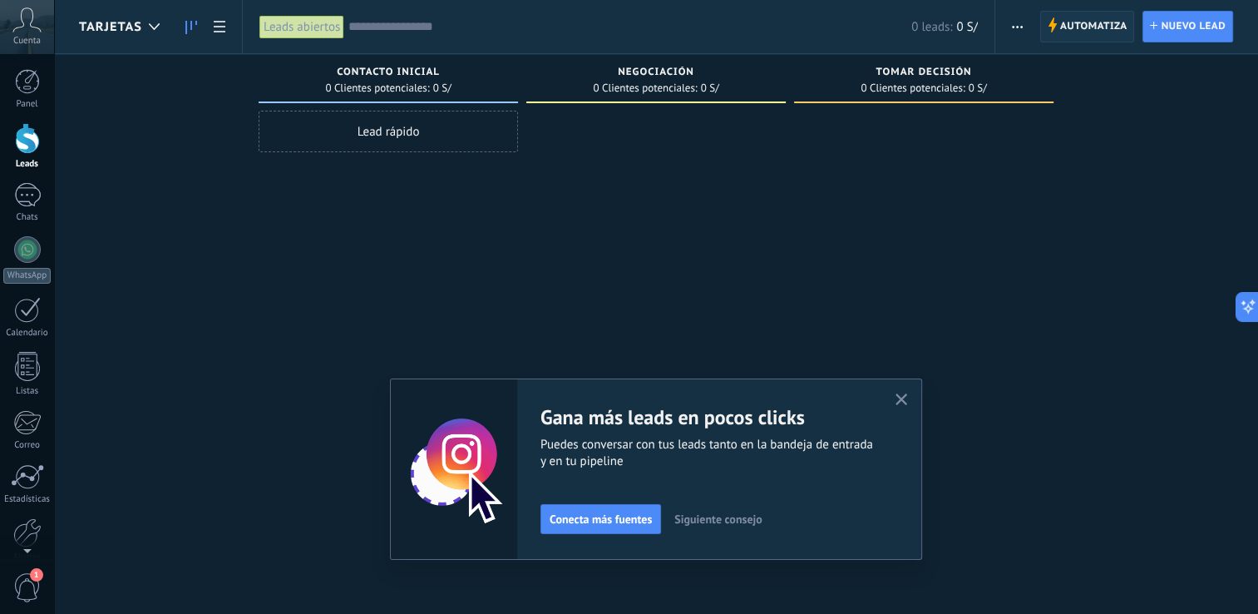
click at [1071, 30] on span "Automatiza" at bounding box center [1093, 27] width 67 height 30
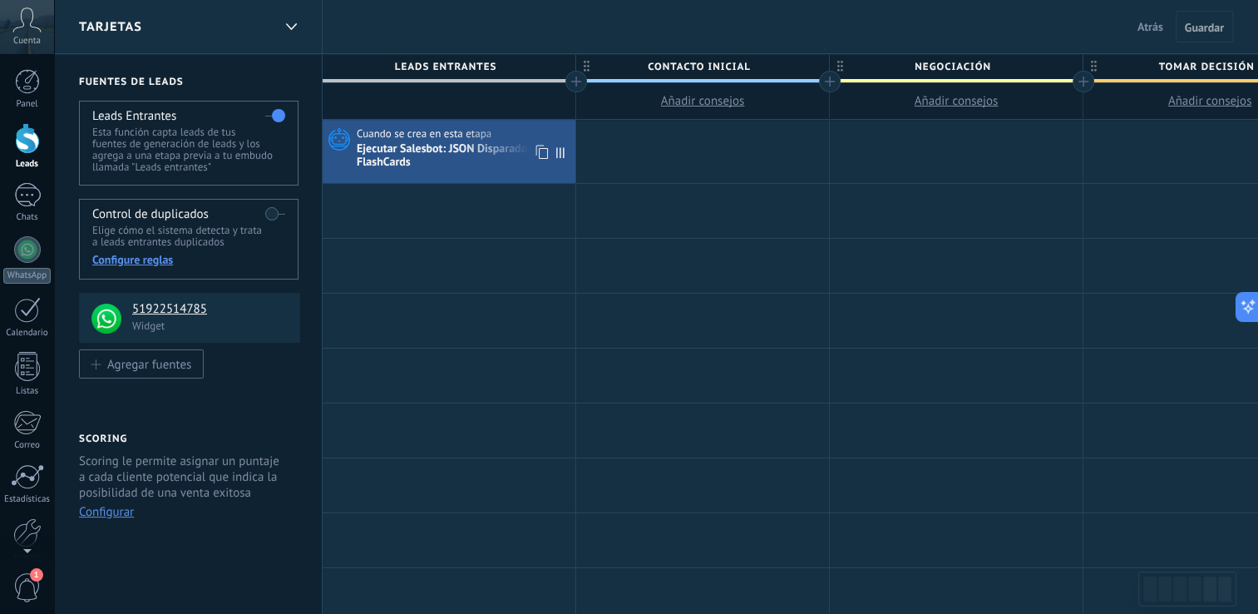
click at [479, 129] on span "Cuando se crea en esta etapa" at bounding box center [425, 133] width 137 height 15
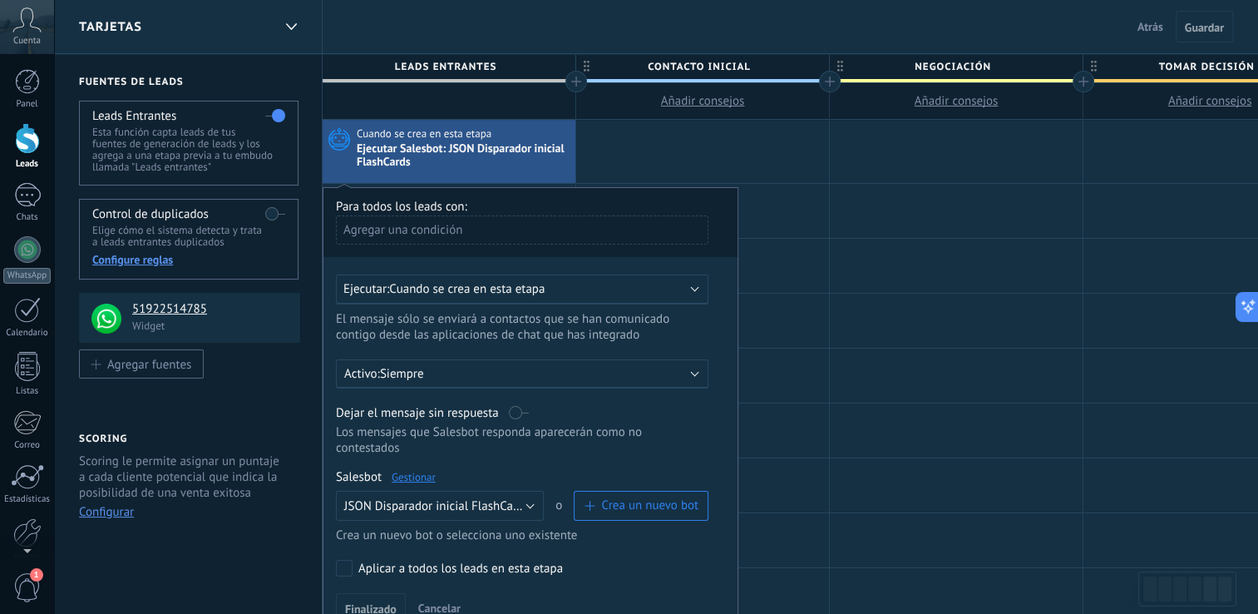
click at [412, 470] on link "Gestionar" at bounding box center [414, 477] width 44 height 14
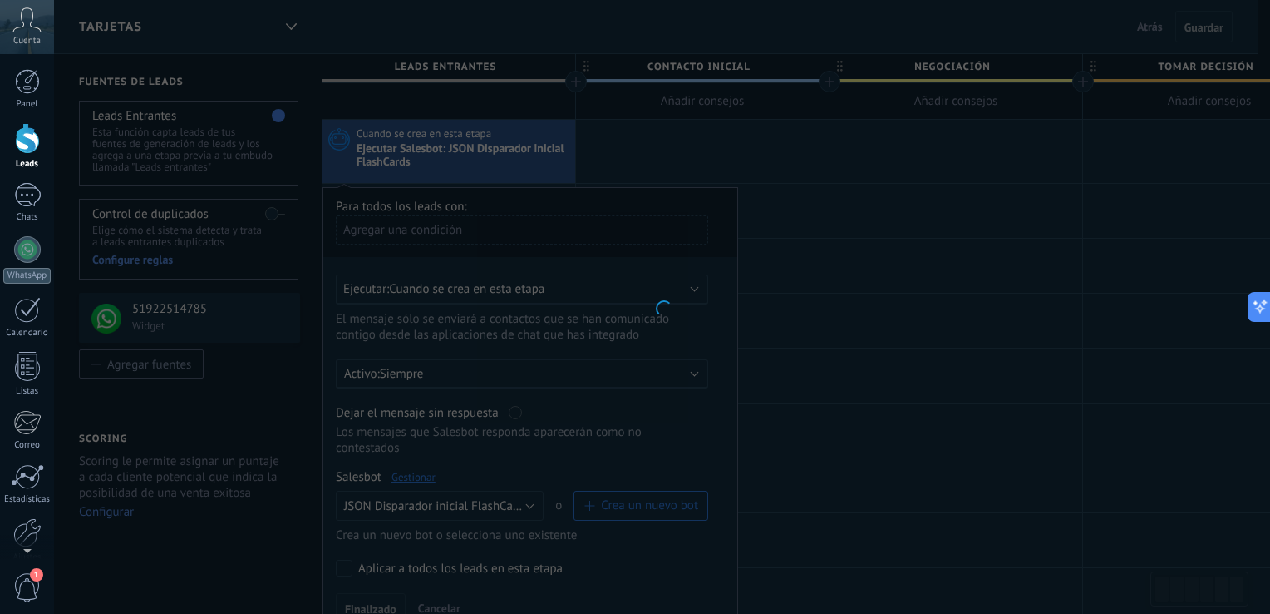
type input "**********"
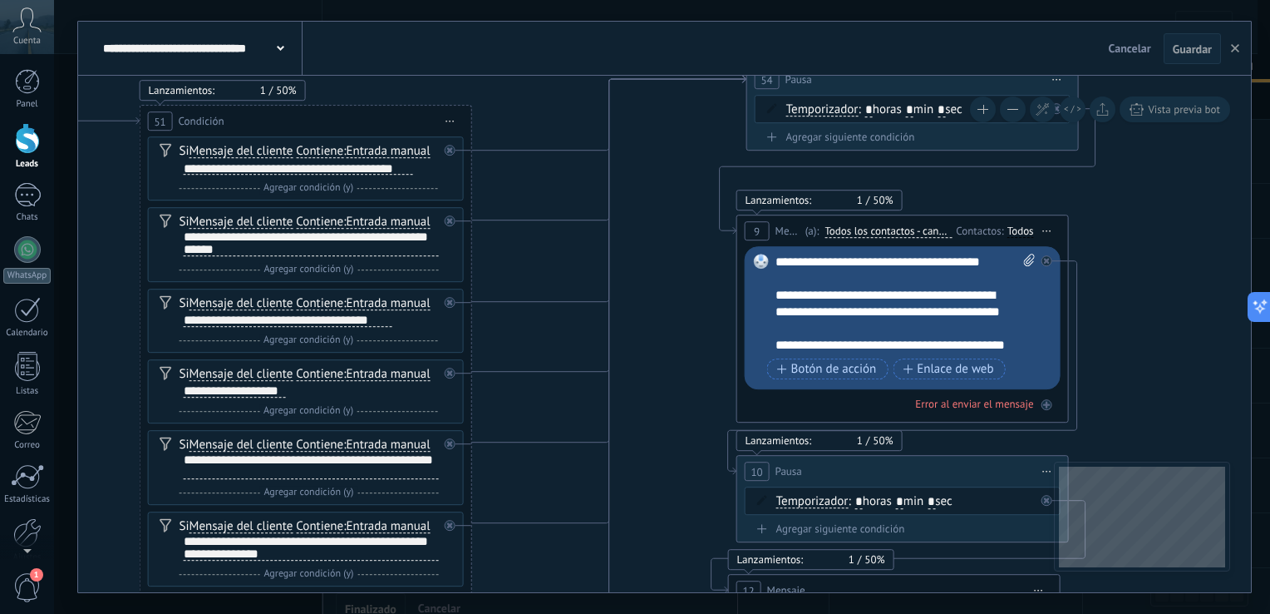
drag, startPoint x: 930, startPoint y: 282, endPoint x: 204, endPoint y: 163, distance: 736.3
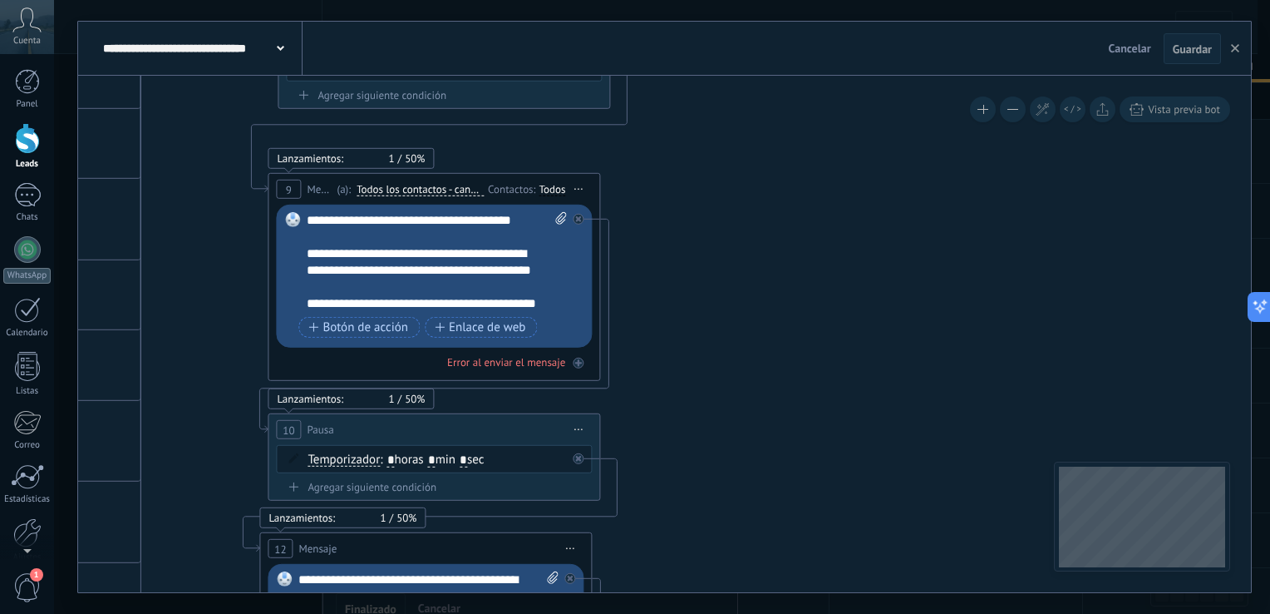
drag, startPoint x: 758, startPoint y: 341, endPoint x: 707, endPoint y: 128, distance: 218.8
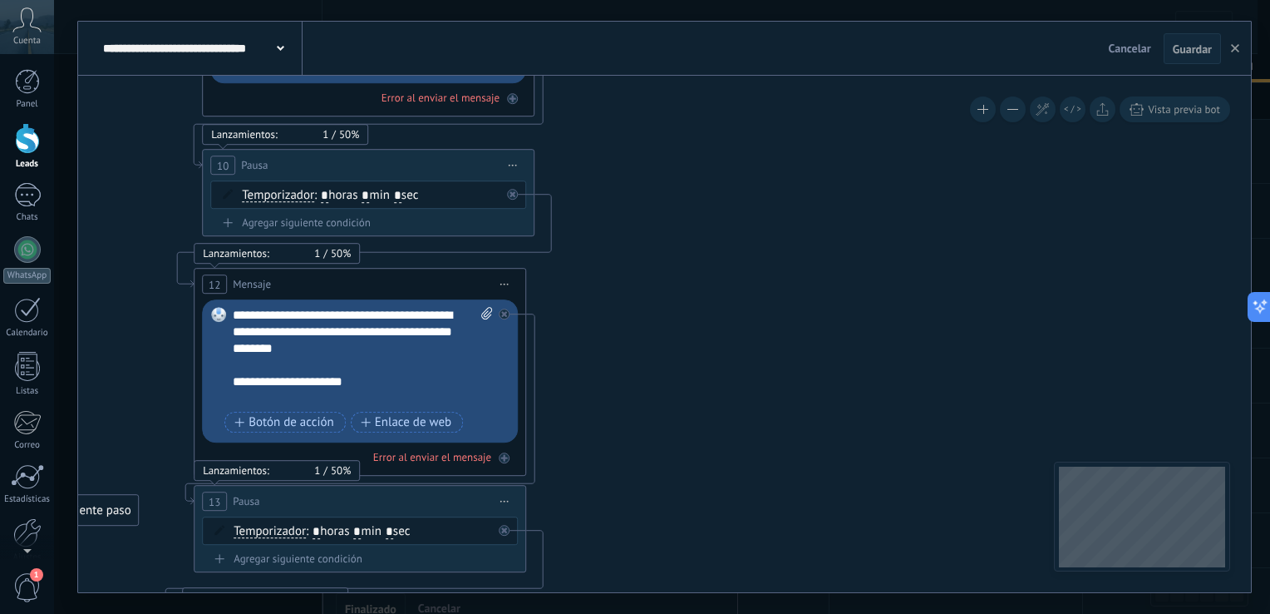
drag, startPoint x: 730, startPoint y: 297, endPoint x: 712, endPoint y: 217, distance: 81.7
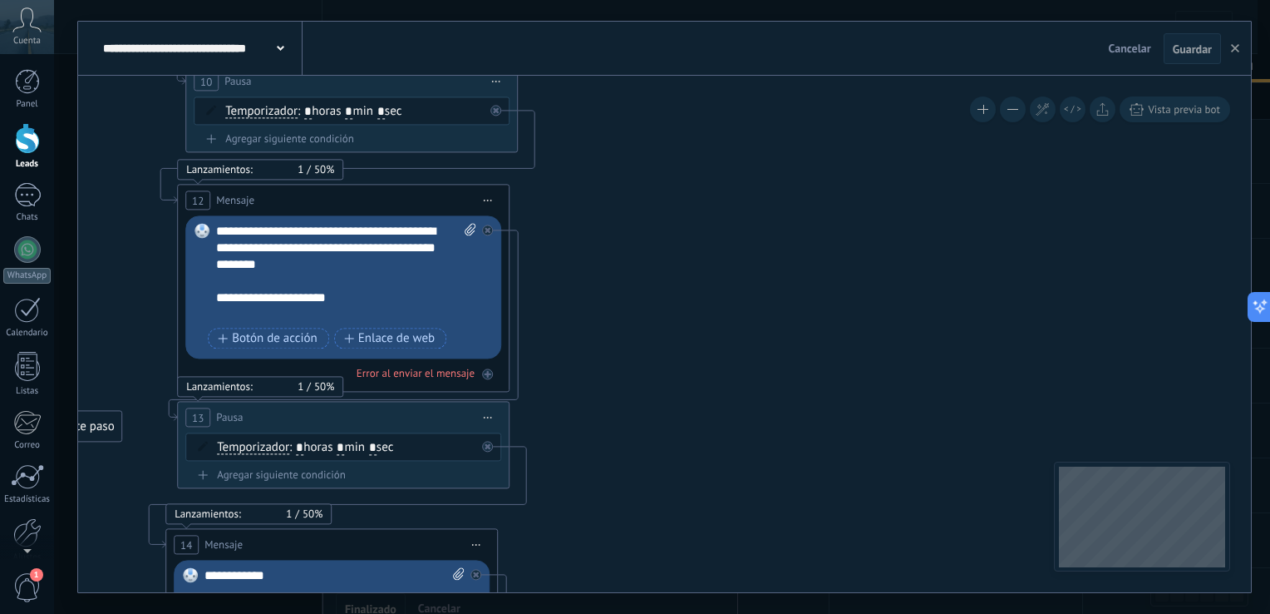
drag, startPoint x: 778, startPoint y: 373, endPoint x: 698, endPoint y: 180, distance: 208.7
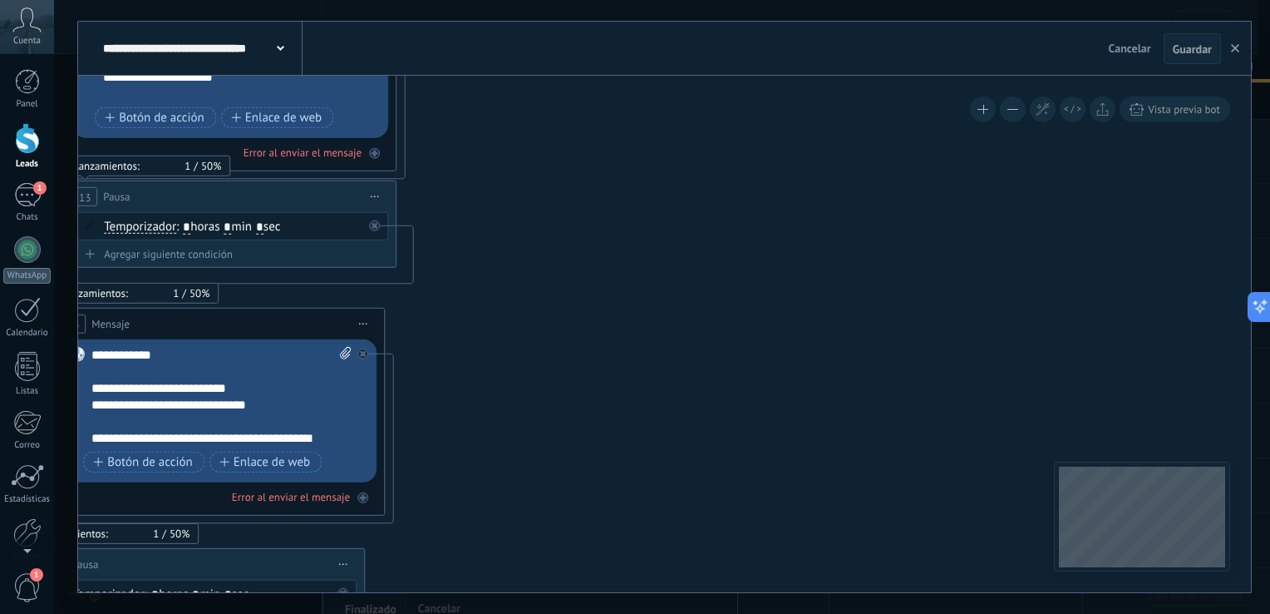
drag, startPoint x: 708, startPoint y: 165, endPoint x: 638, endPoint y: 118, distance: 84.4
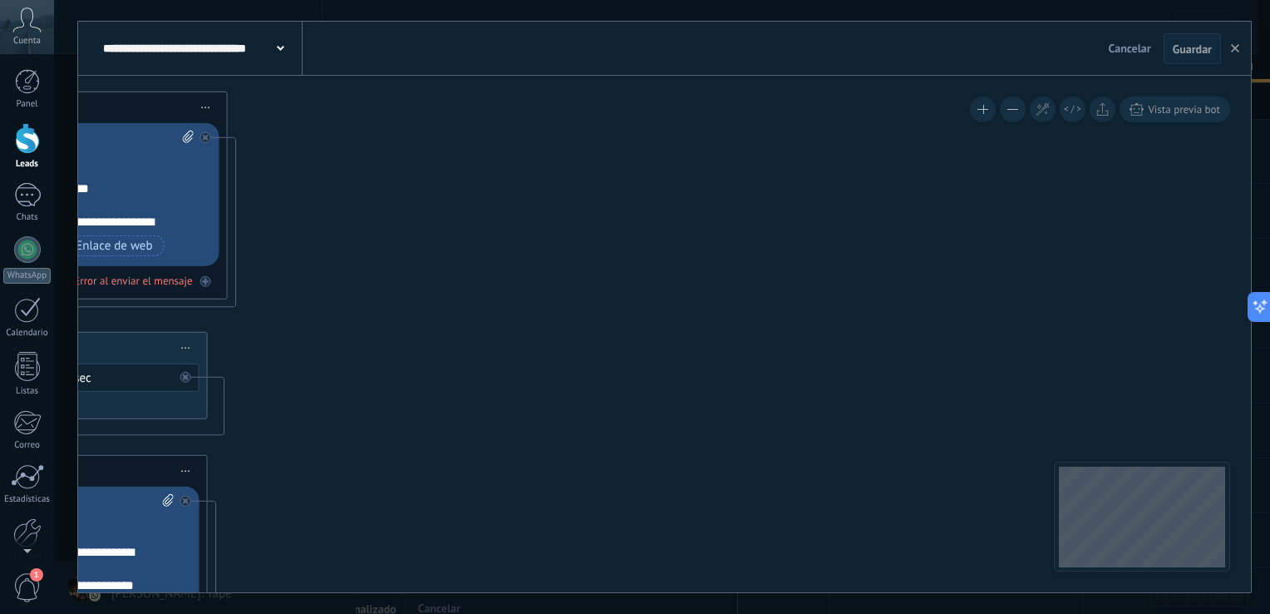
drag, startPoint x: 756, startPoint y: 229, endPoint x: 734, endPoint y: 175, distance: 58.2
click at [727, 164] on icon at bounding box center [342, 475] width 3420 height 3309
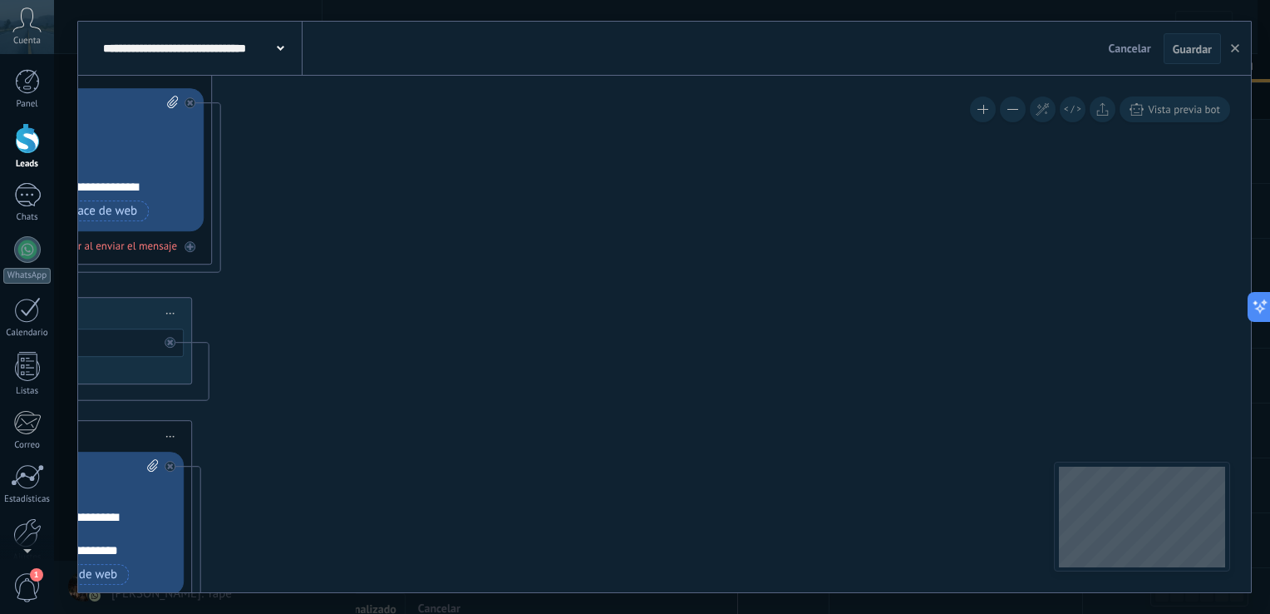
drag, startPoint x: 785, startPoint y: 283, endPoint x: 738, endPoint y: 141, distance: 149.6
click at [736, 126] on icon at bounding box center [327, 441] width 3420 height 3309
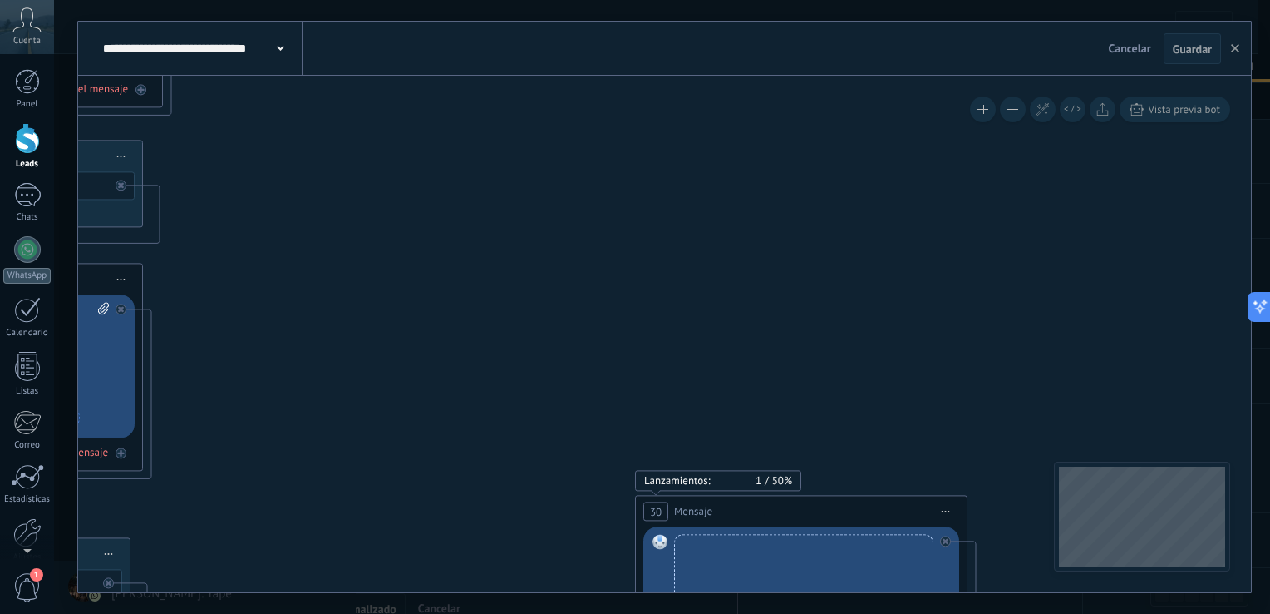
drag, startPoint x: 767, startPoint y: 249, endPoint x: 755, endPoint y: 210, distance: 41.8
click at [755, 210] on icon at bounding box center [278, 284] width 3420 height 3309
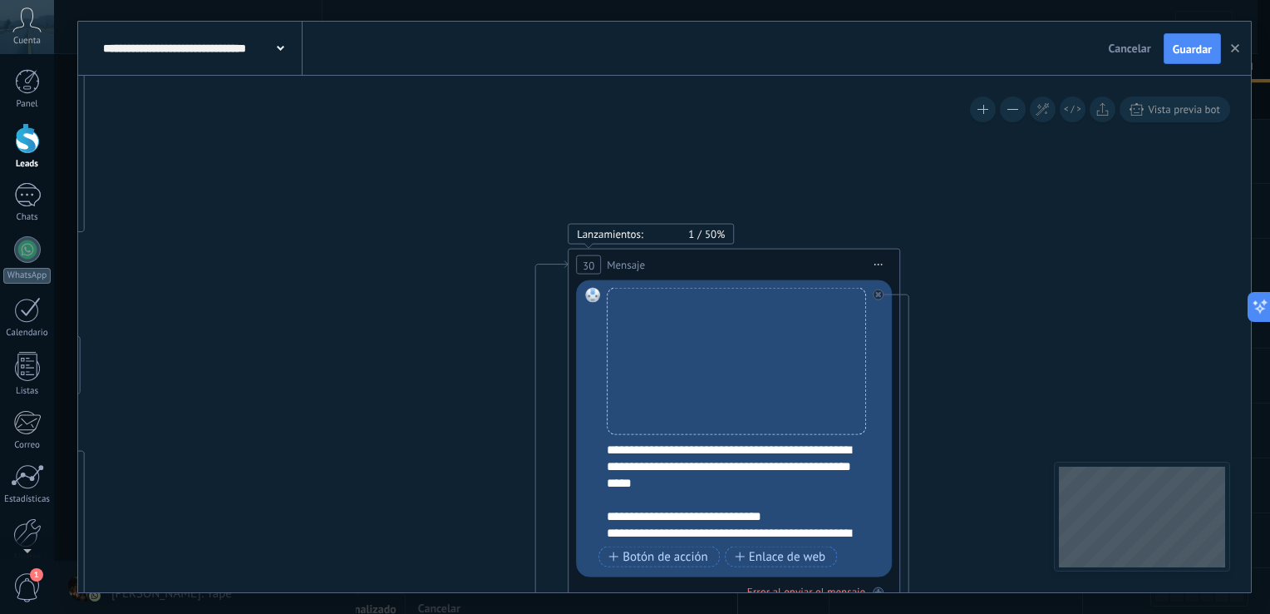
drag, startPoint x: 751, startPoint y: 214, endPoint x: 737, endPoint y: 167, distance: 49.2
click at [737, 167] on icon at bounding box center [210, 37] width 3420 height 3309
click at [1208, 51] on span "Guardar" at bounding box center [1192, 49] width 39 height 12
click at [1238, 51] on icon "button" at bounding box center [1235, 48] width 8 height 8
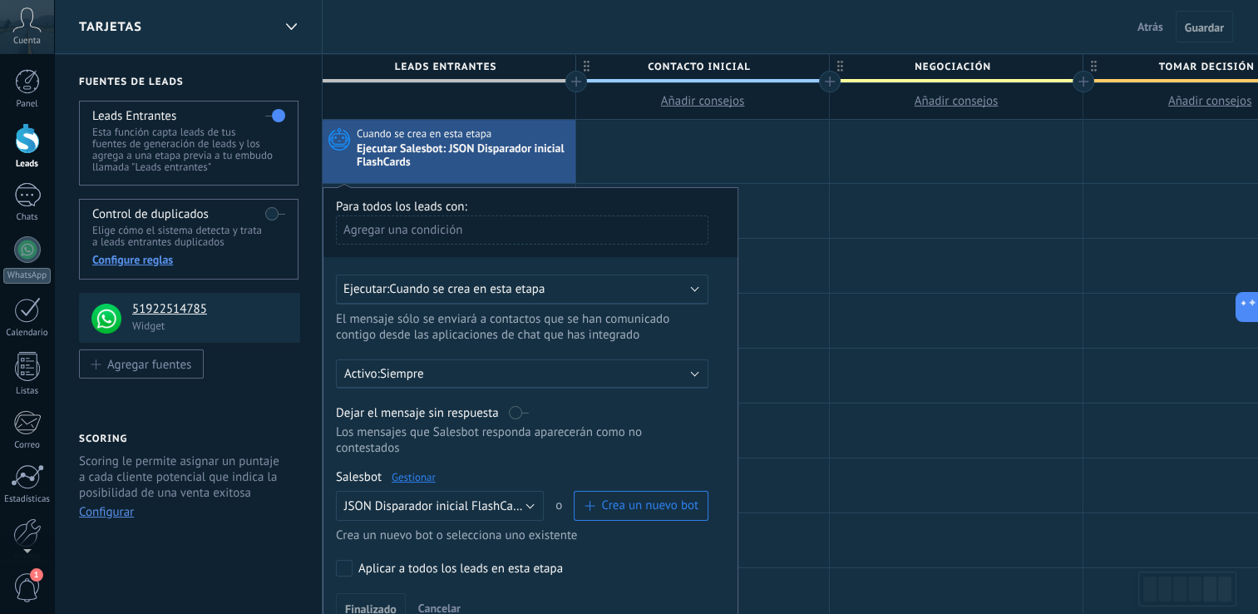
click at [243, 17] on div "Tarjetas" at bounding box center [175, 26] width 193 height 53
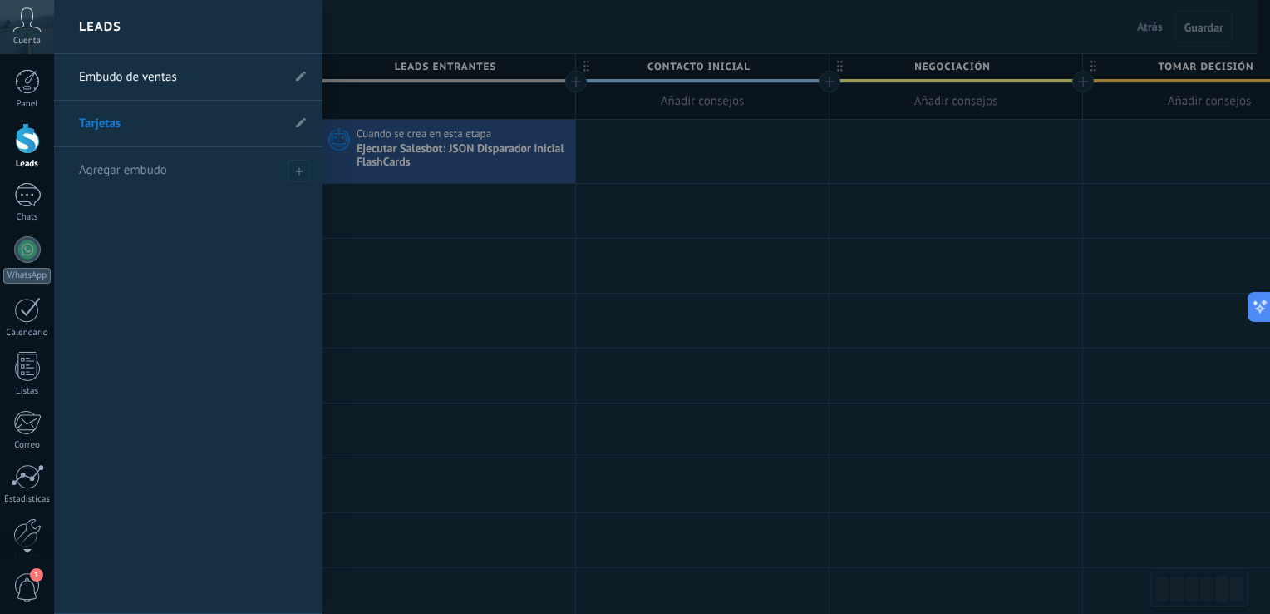
click at [206, 77] on link "Embudo de ventas" at bounding box center [180, 77] width 202 height 47
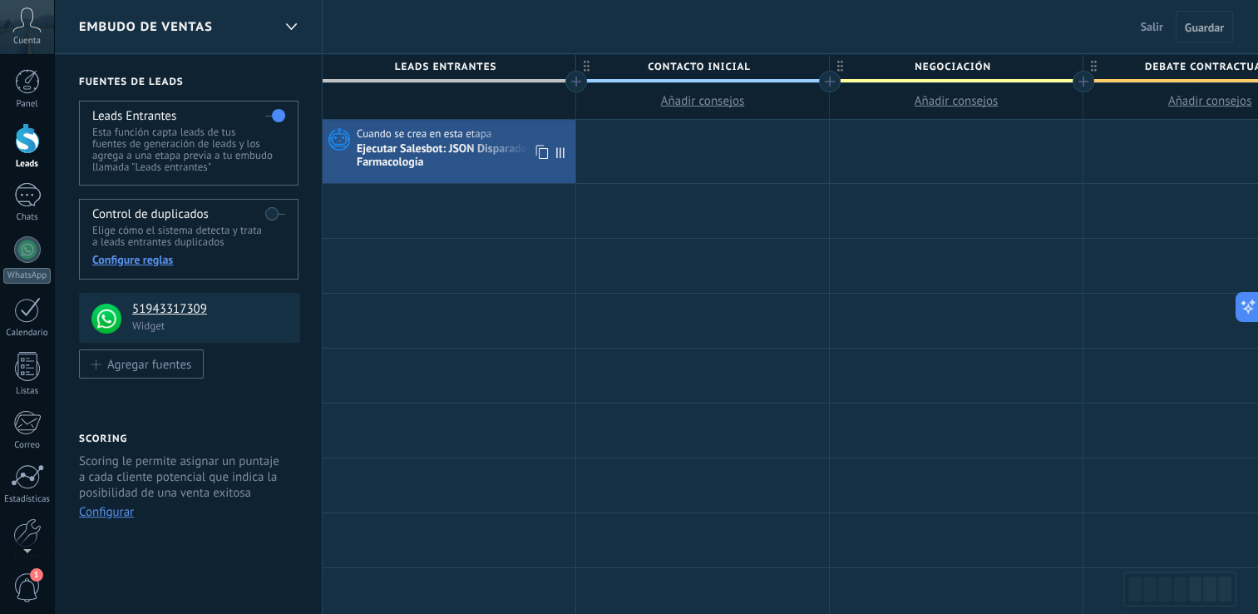
click at [475, 169] on div "Ejecutar Salesbot: JSON Disparador inicial Farmacología" at bounding box center [464, 156] width 214 height 28
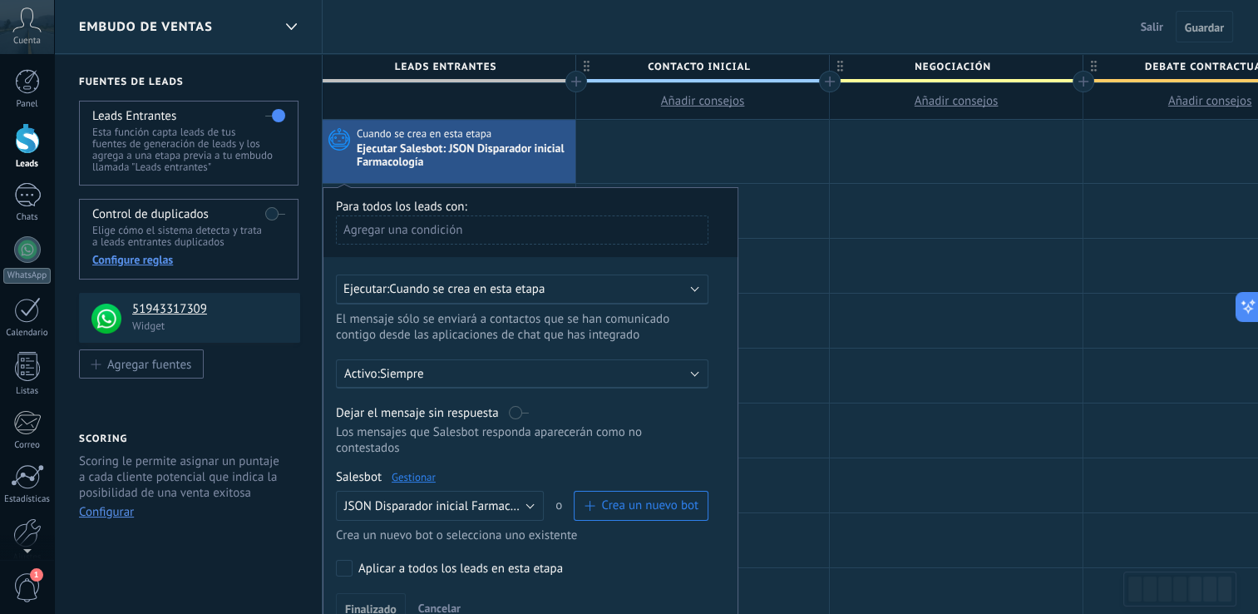
click at [432, 470] on link "Gestionar" at bounding box center [414, 477] width 44 height 14
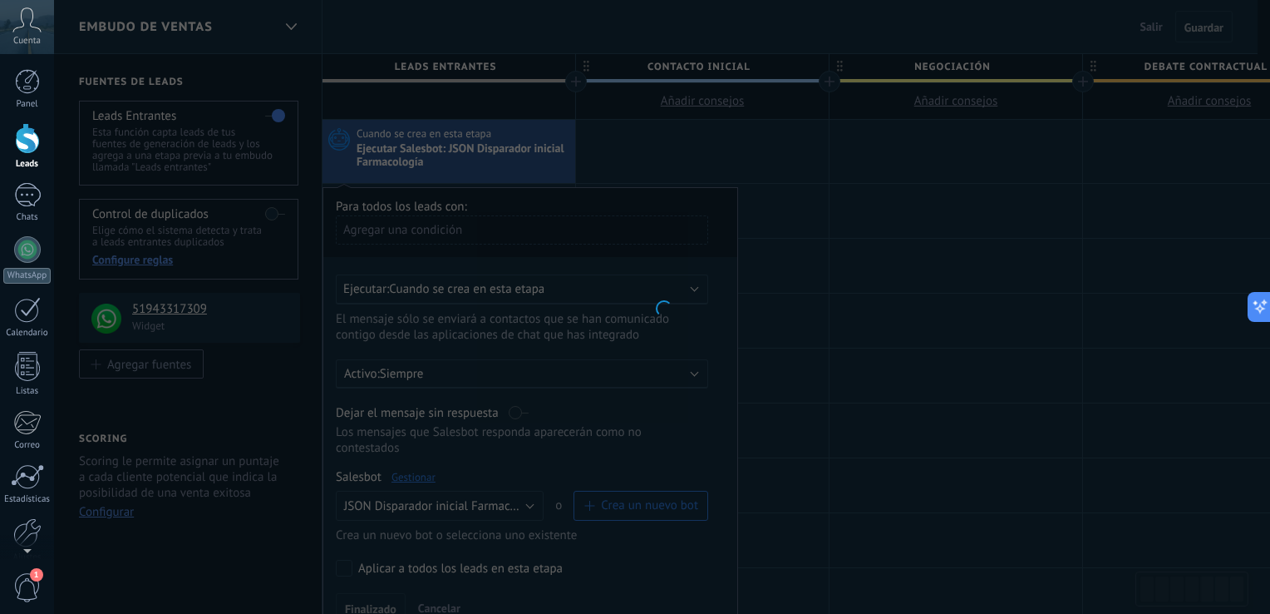
type input "**********"
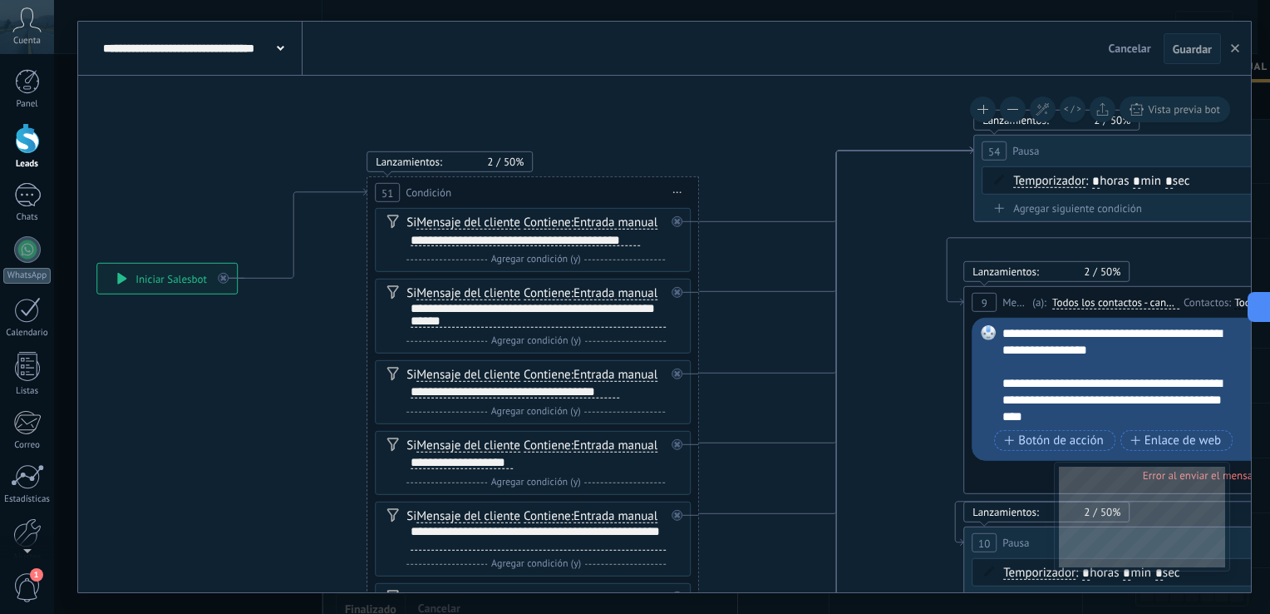
drag, startPoint x: 910, startPoint y: 338, endPoint x: 439, endPoint y: 234, distance: 481.7
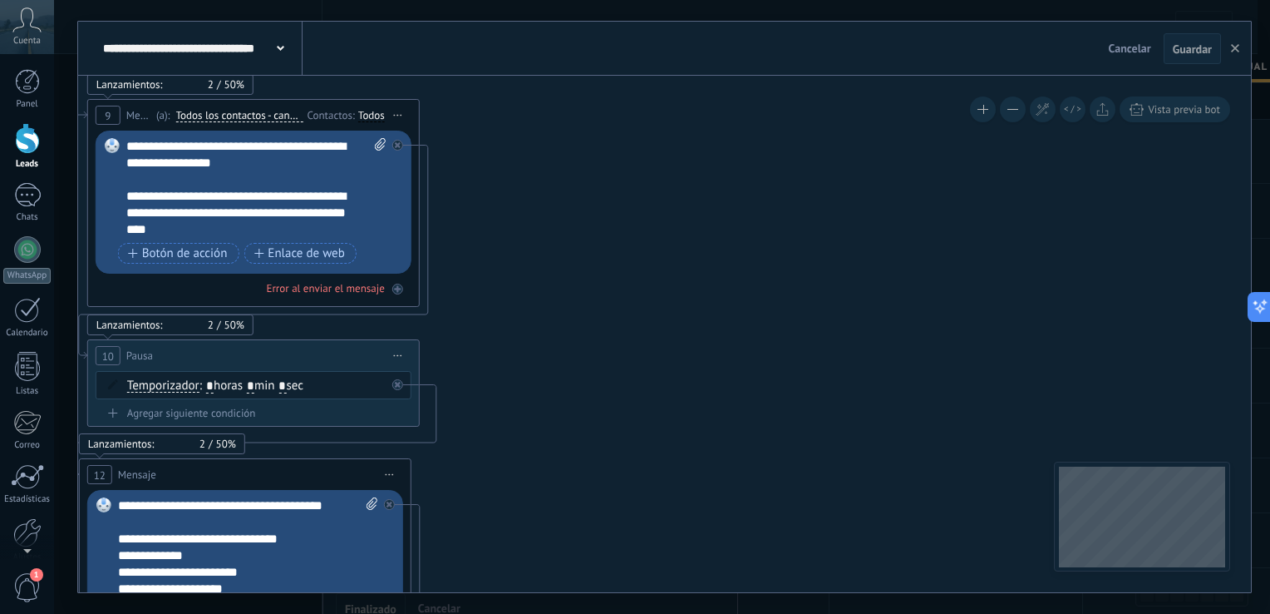
drag, startPoint x: 938, startPoint y: 292, endPoint x: 389, endPoint y: 175, distance: 561.1
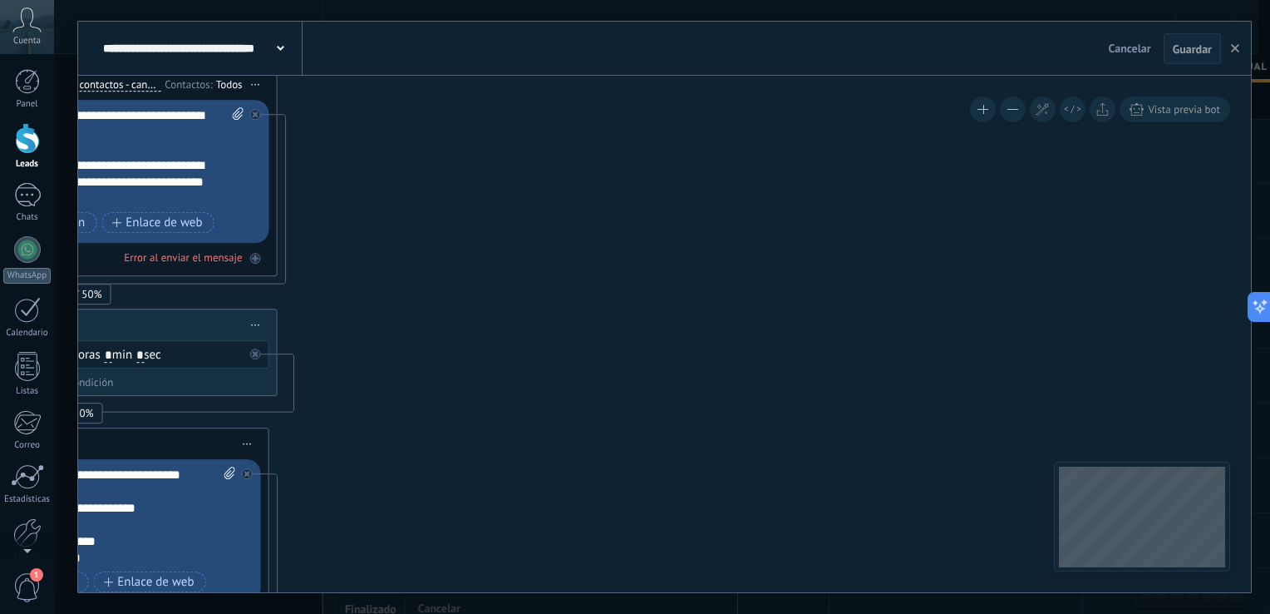
drag, startPoint x: 574, startPoint y: 338, endPoint x: 520, endPoint y: 125, distance: 219.4
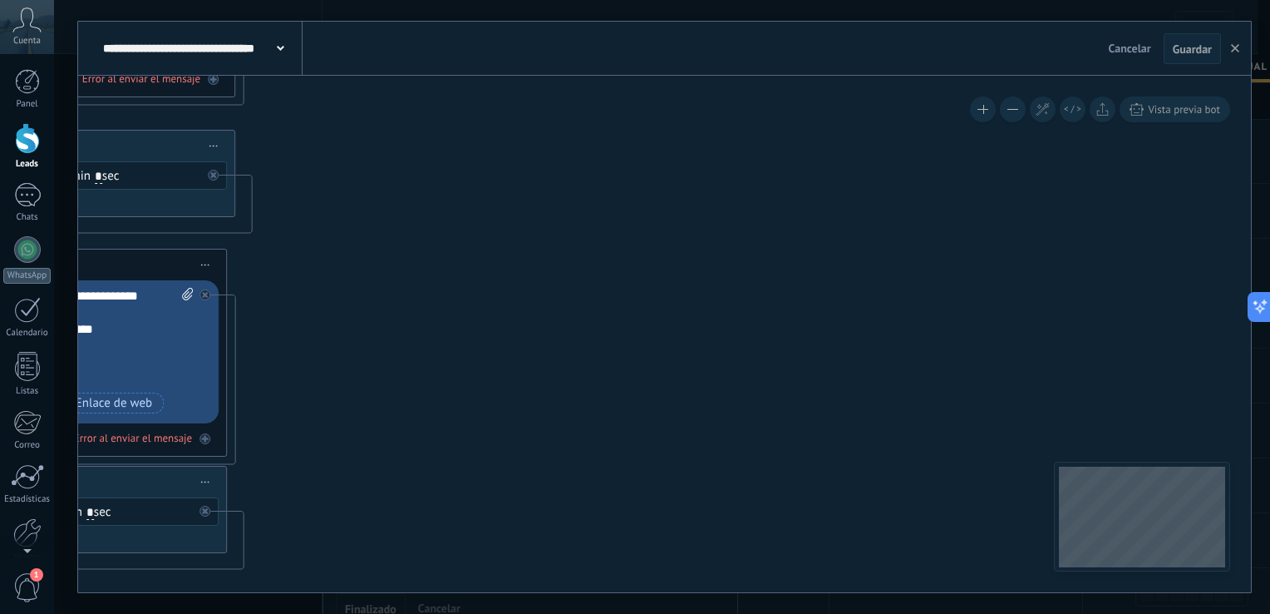
drag, startPoint x: 572, startPoint y: 332, endPoint x: 574, endPoint y: 163, distance: 168.8
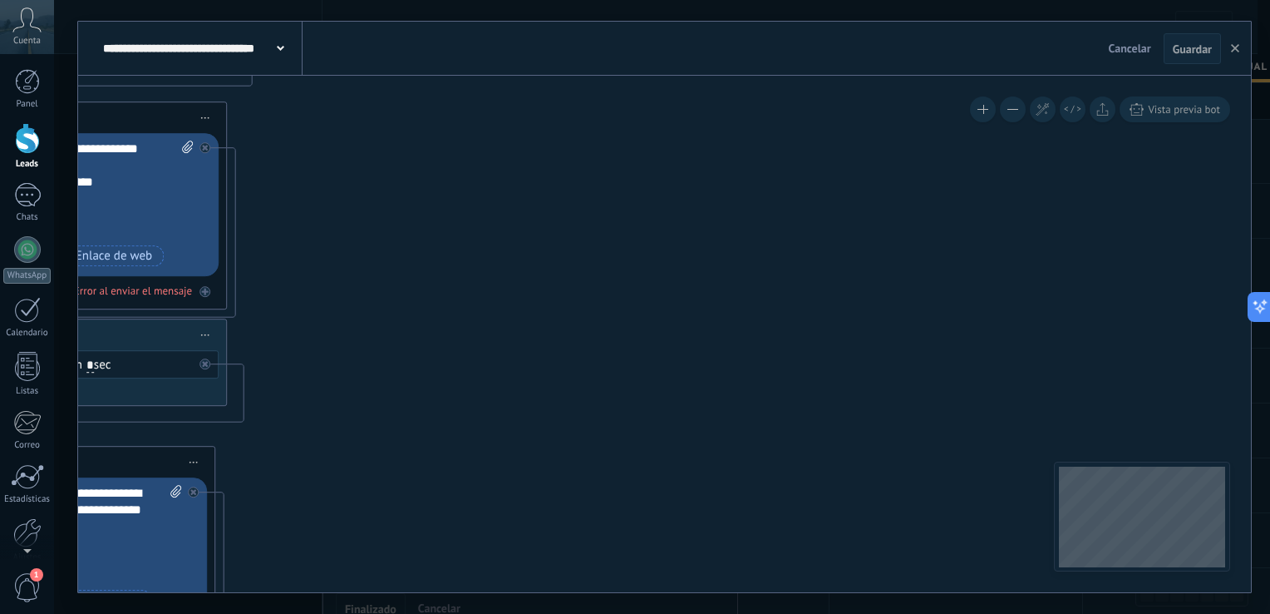
drag, startPoint x: 587, startPoint y: 294, endPoint x: 555, endPoint y: 116, distance: 181.7
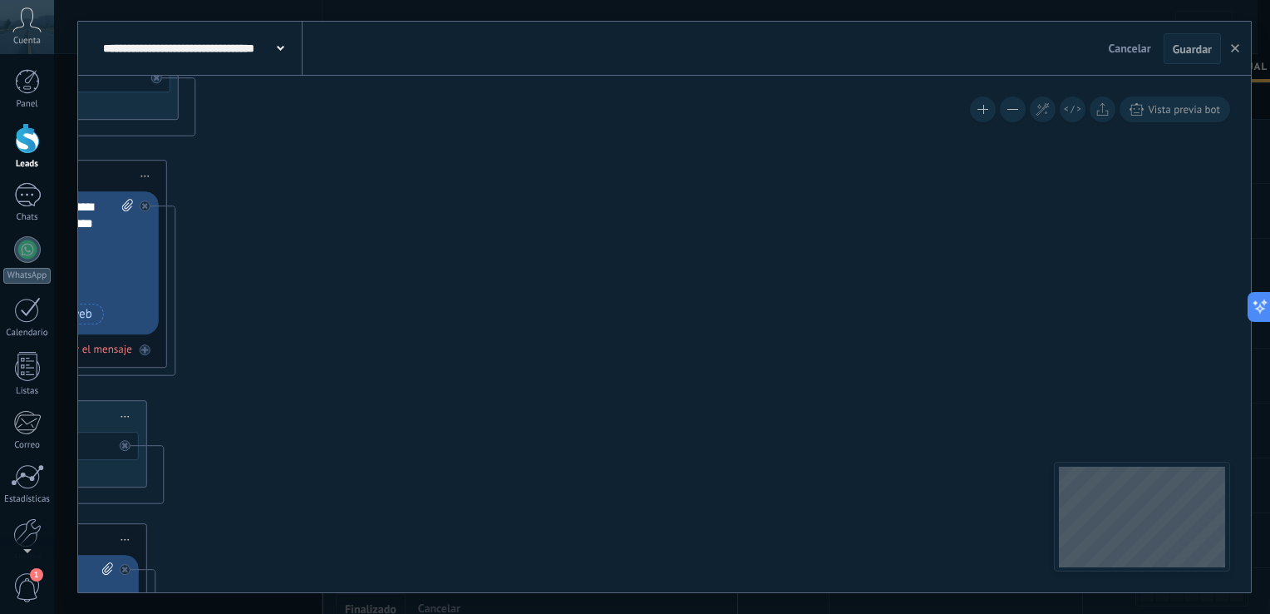
drag, startPoint x: 623, startPoint y: 348, endPoint x: 589, endPoint y: 161, distance: 189.3
click at [589, 165] on icon at bounding box center [282, 544] width 3420 height 3309
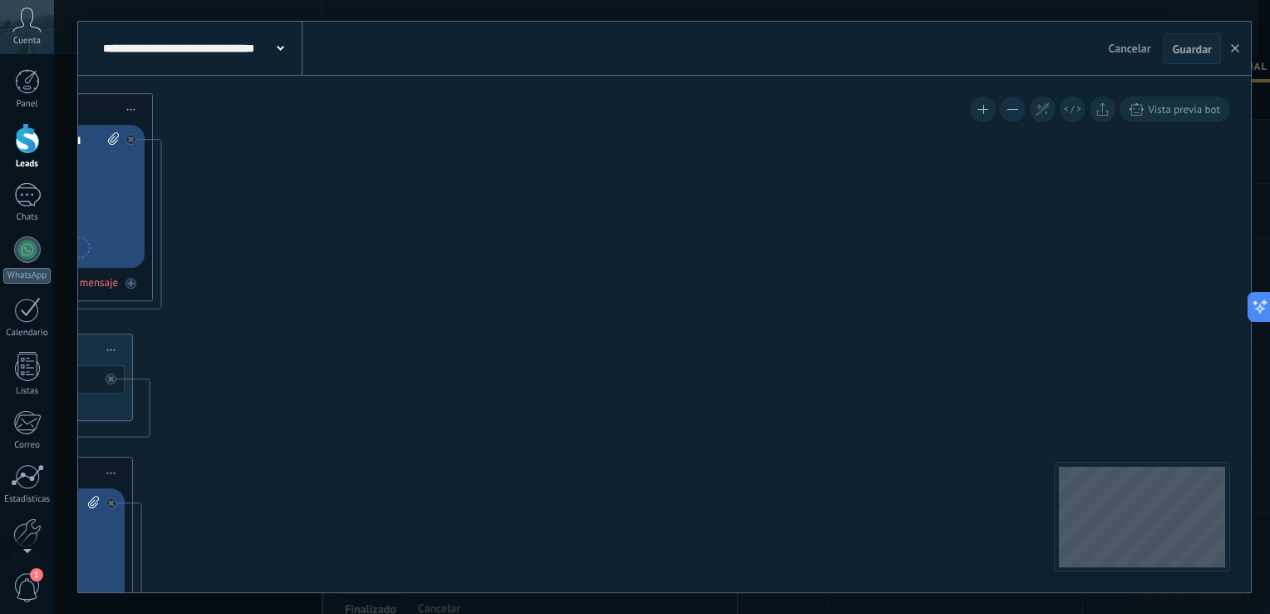
drag, startPoint x: 639, startPoint y: 368, endPoint x: 624, endPoint y: 255, distance: 114.1
click at [615, 165] on icon at bounding box center [268, 478] width 3420 height 3309
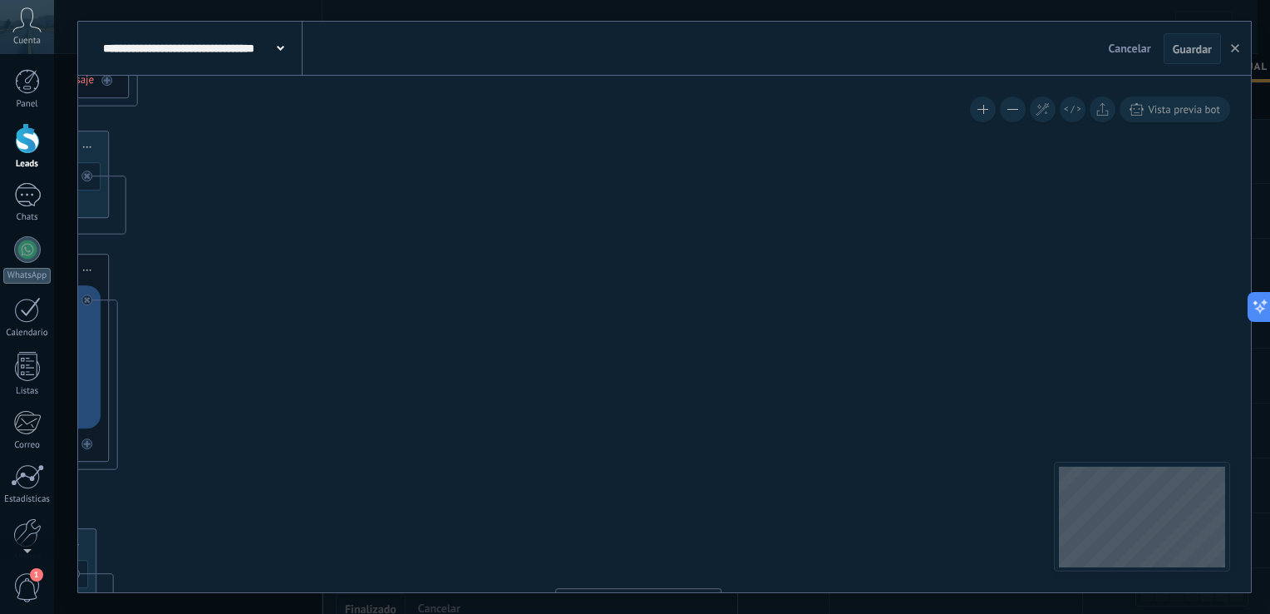
drag, startPoint x: 642, startPoint y: 222, endPoint x: 653, endPoint y: 208, distance: 18.3
click at [652, 180] on icon at bounding box center [243, 275] width 3420 height 3309
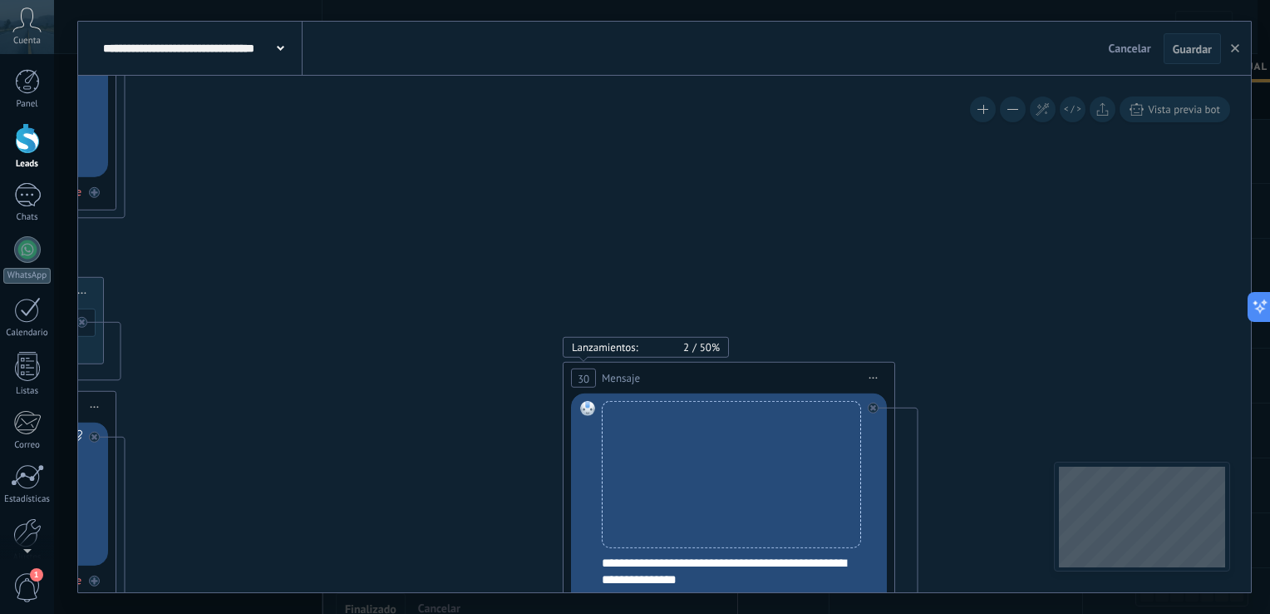
drag, startPoint x: 662, startPoint y: 210, endPoint x: 658, endPoint y: 193, distance: 17.8
click at [658, 195] on icon at bounding box center [251, 23] width 3420 height 3309
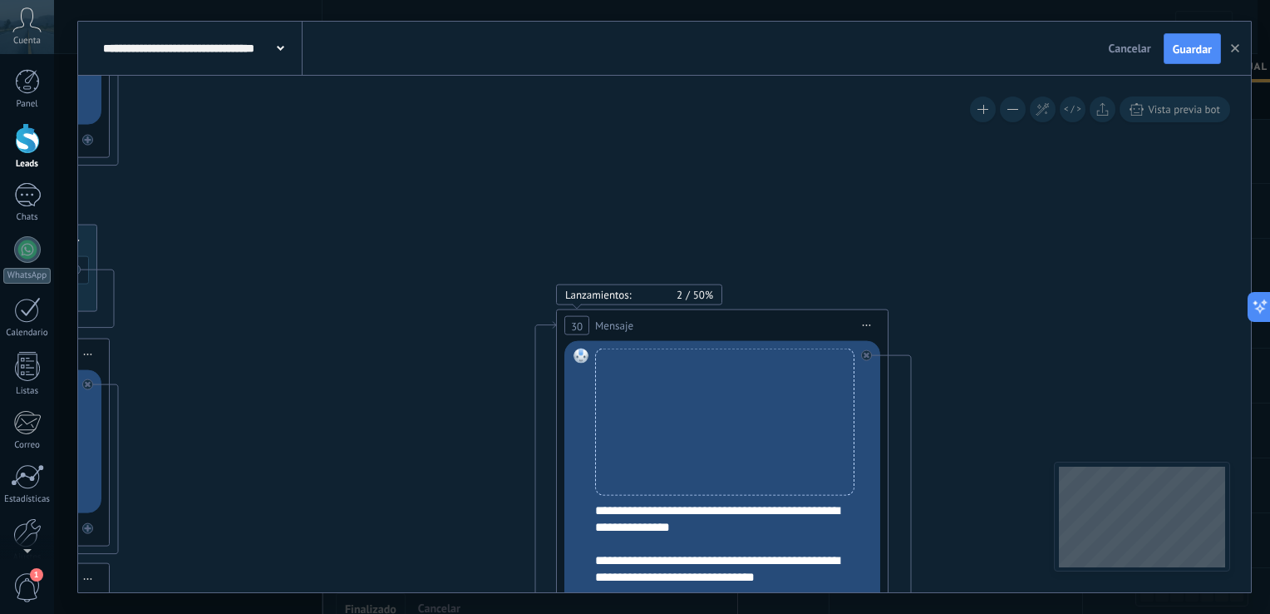
drag, startPoint x: 800, startPoint y: 187, endPoint x: 775, endPoint y: 119, distance: 72.6
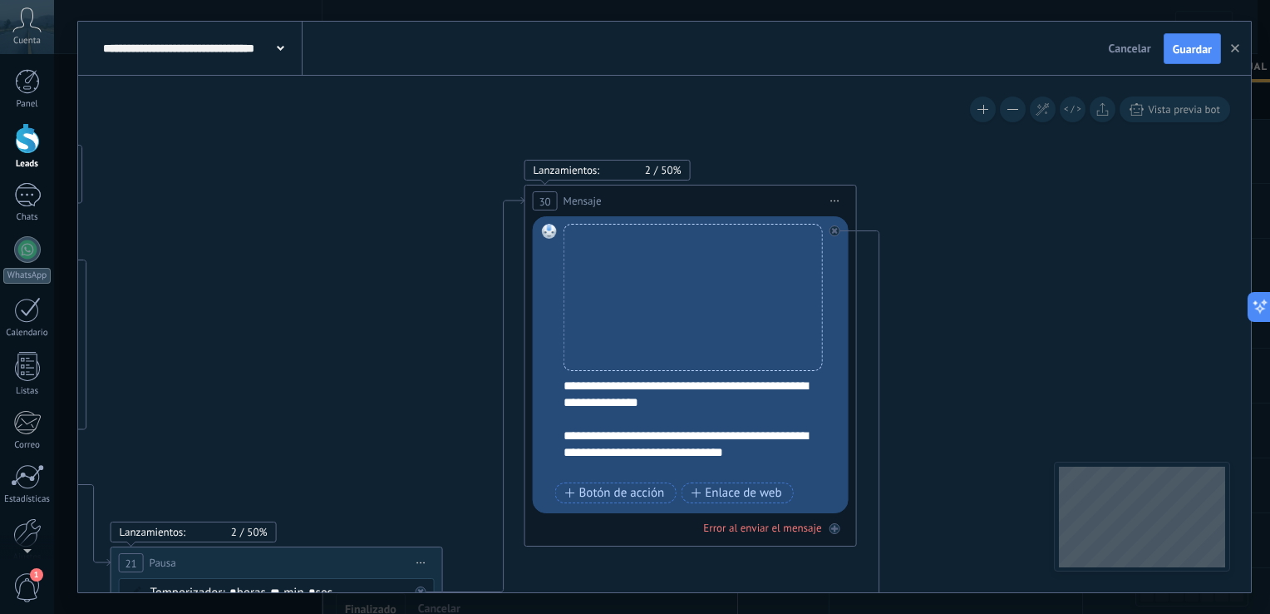
drag, startPoint x: 897, startPoint y: 277, endPoint x: 890, endPoint y: 219, distance: 58.6
click at [1176, 43] on span "Guardar" at bounding box center [1192, 49] width 39 height 12
click at [1235, 47] on icon "button" at bounding box center [1235, 48] width 8 height 8
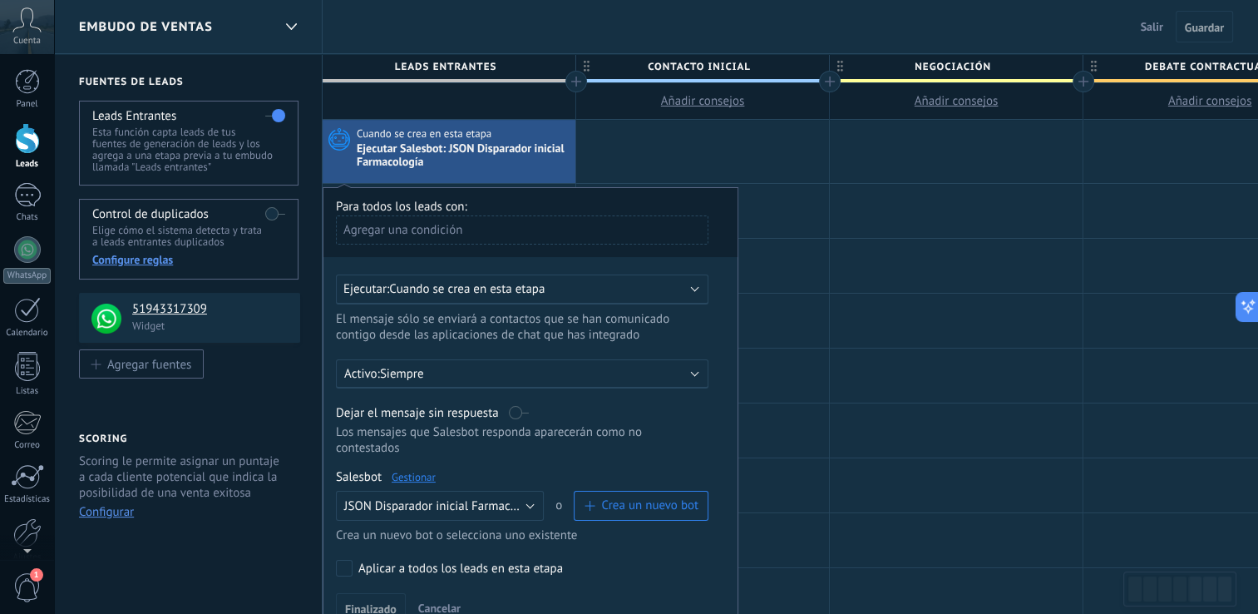
drag, startPoint x: 511, startPoint y: 35, endPoint x: 764, endPoint y: 45, distance: 252.9
click at [764, 45] on div "Embudo de ventas Salir Cancelar Guardar" at bounding box center [656, 27] width 1204 height 54
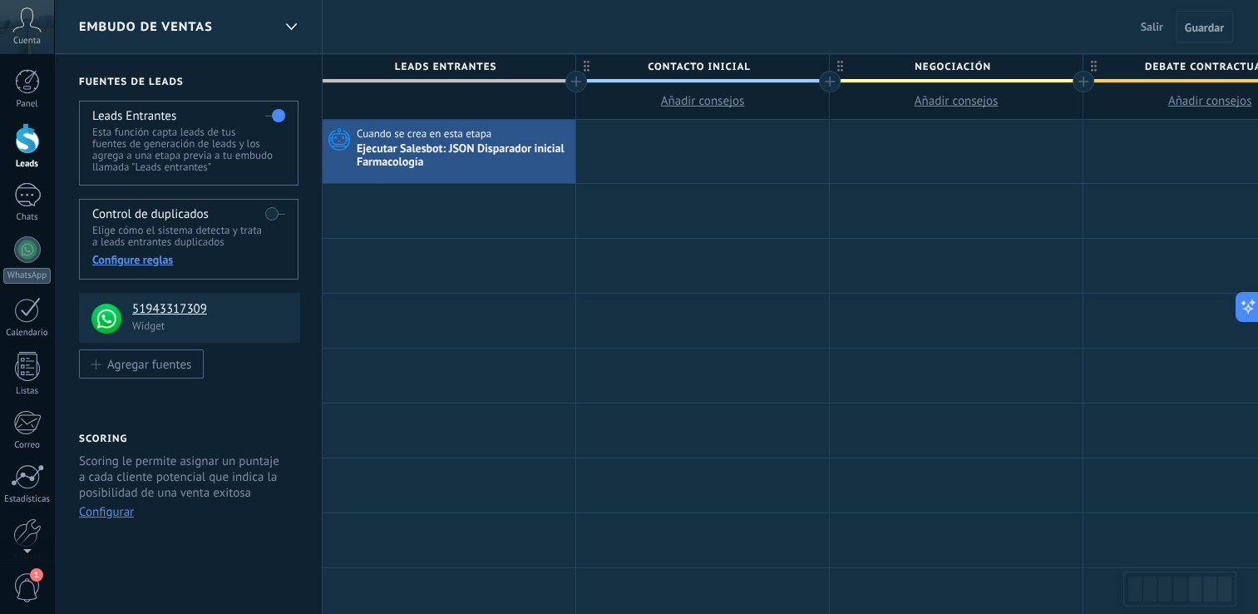
drag, startPoint x: 624, startPoint y: 40, endPoint x: 667, endPoint y: 38, distance: 42.4
click at [667, 38] on div "Embudo de ventas Salir Cancelar Guardar" at bounding box center [656, 27] width 1204 height 54
click at [32, 26] on icon at bounding box center [26, 19] width 29 height 25
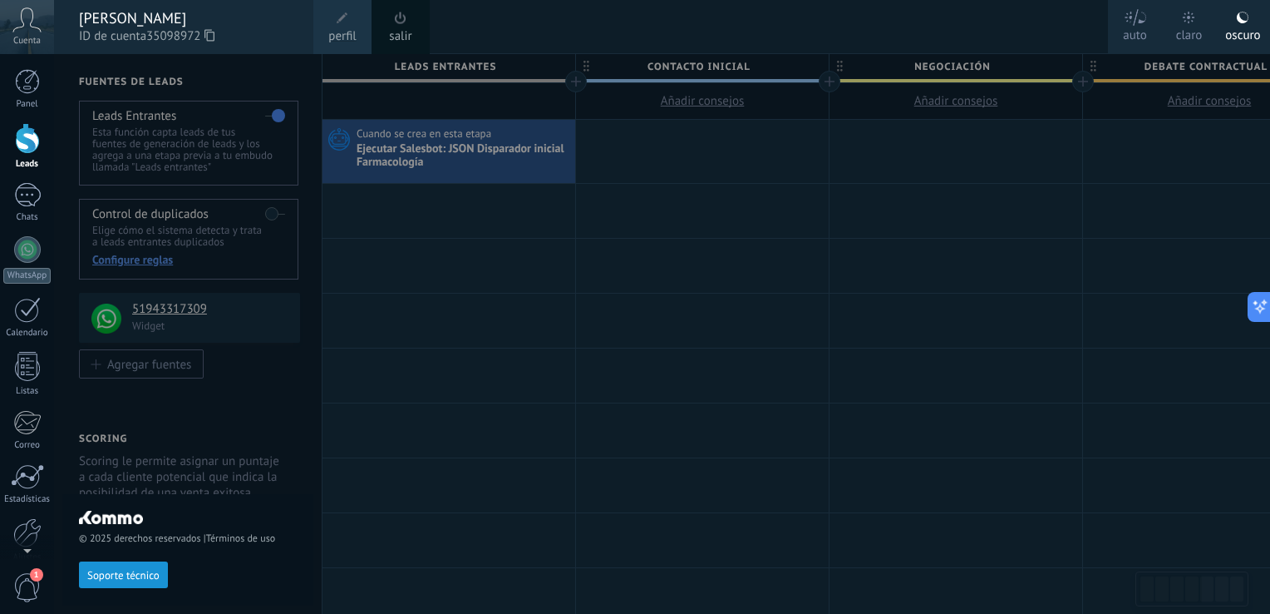
click at [523, 25] on div at bounding box center [689, 307] width 1270 height 614
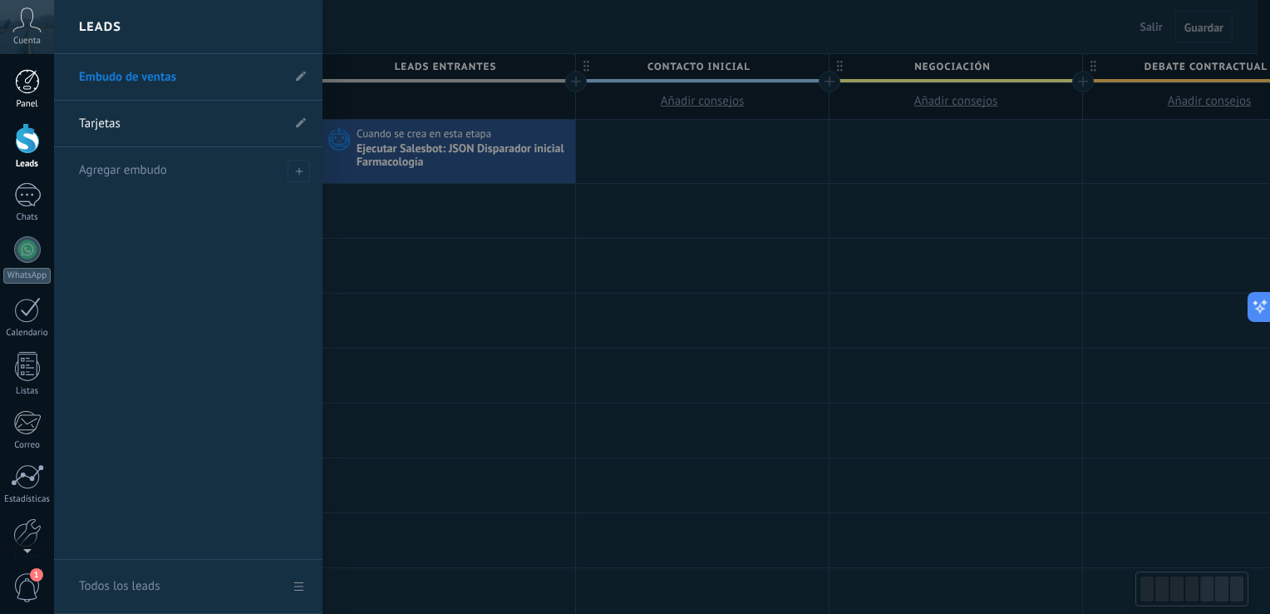
click at [22, 96] on link "Panel" at bounding box center [27, 89] width 54 height 41
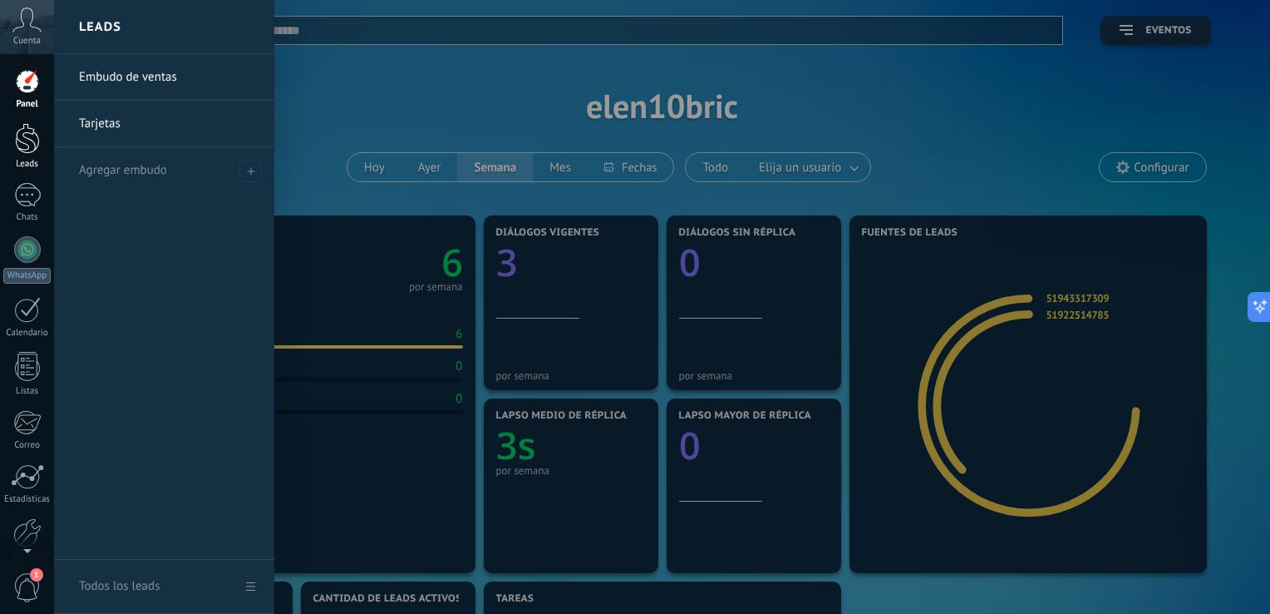
click at [18, 138] on div at bounding box center [27, 138] width 25 height 31
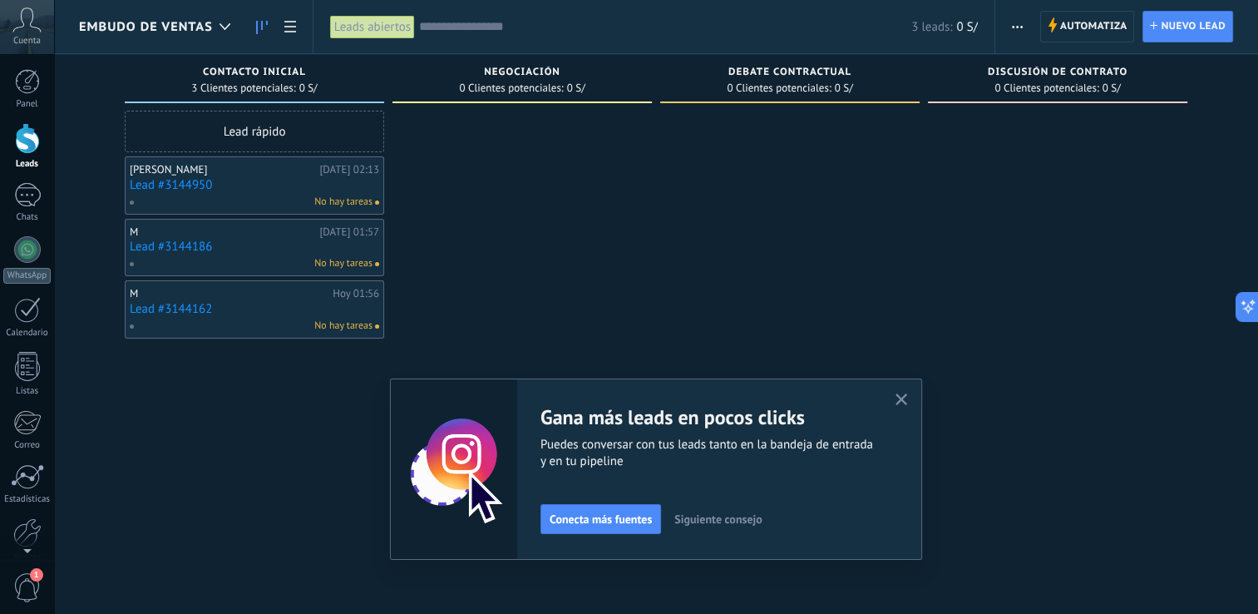
click at [904, 396] on use "button" at bounding box center [901, 399] width 12 height 12
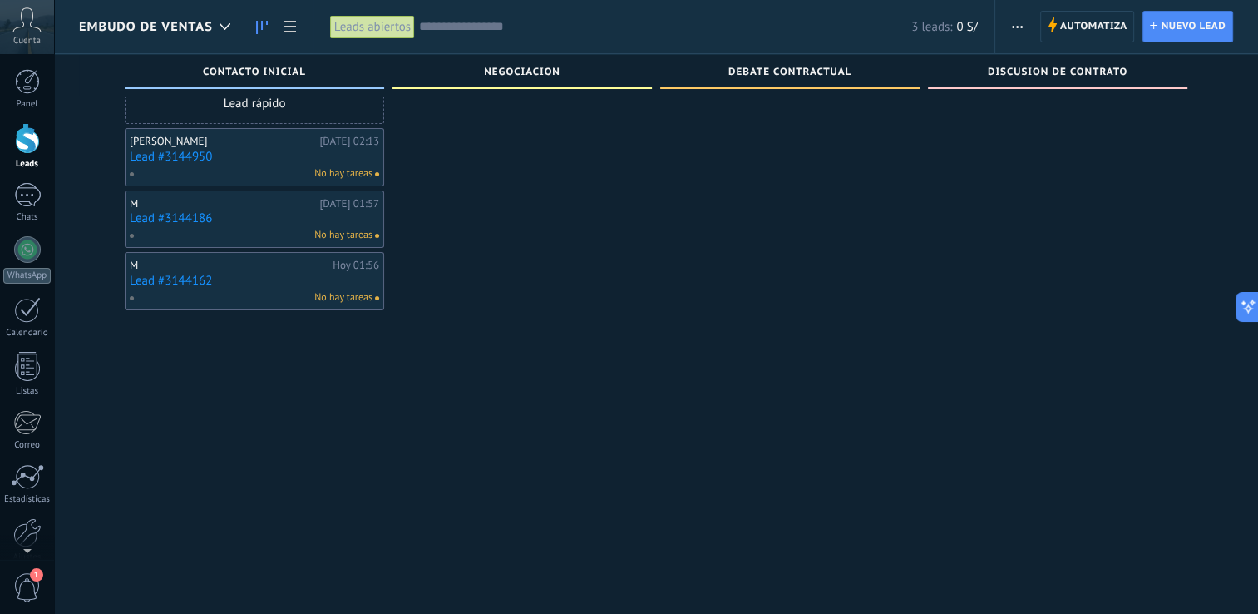
click at [26, 583] on span "1" at bounding box center [27, 587] width 28 height 29
